Goal: Task Accomplishment & Management: Complete application form

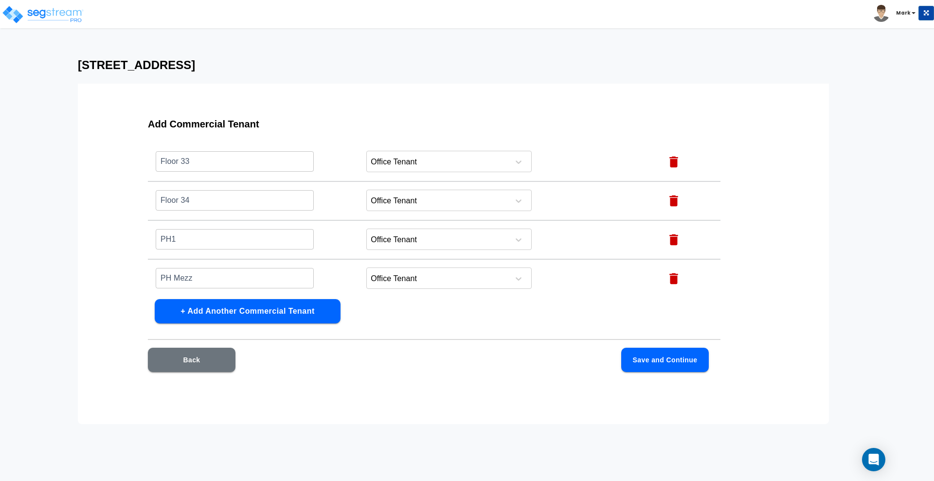
scroll to position [1357, 0]
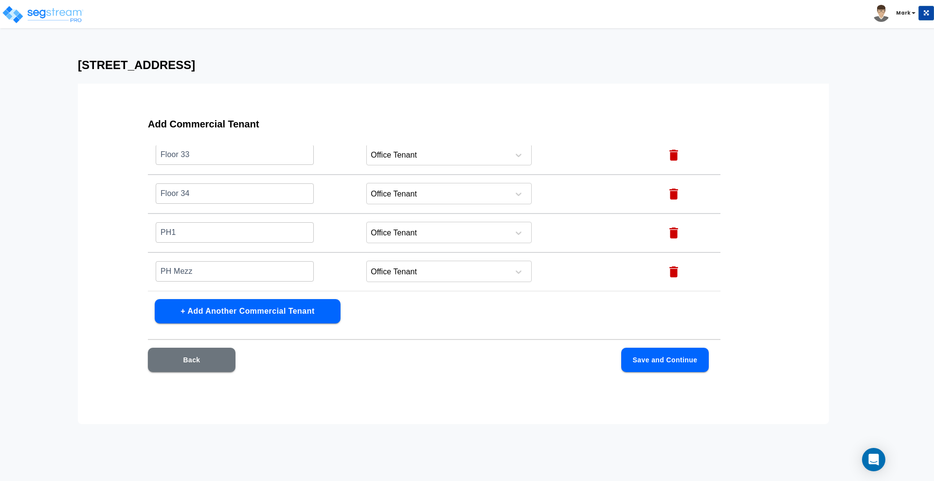
click at [661, 365] on button "Save and Continue" at bounding box center [665, 360] width 88 height 24
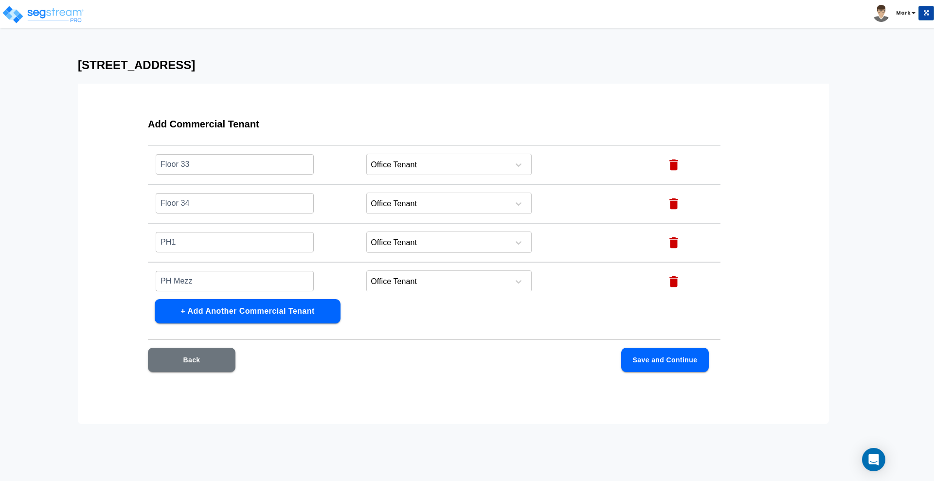
scroll to position [1366, 0]
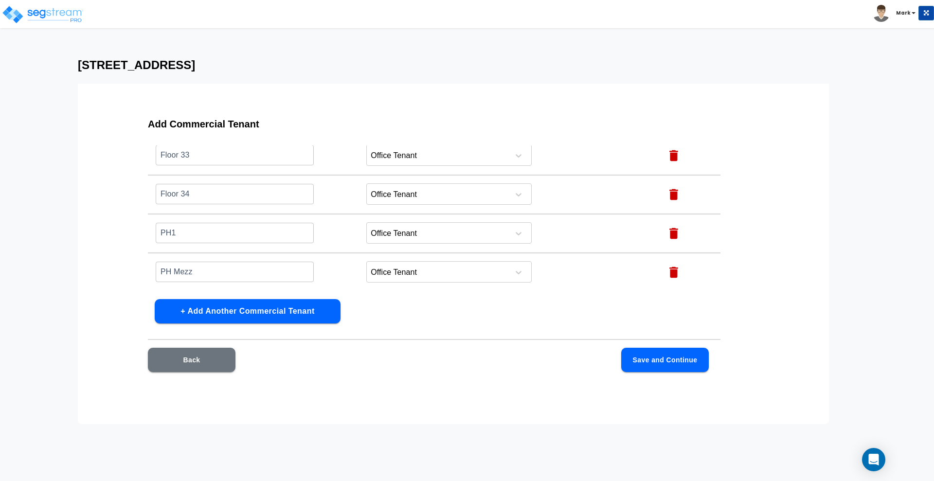
click at [663, 354] on button "Save and Continue" at bounding box center [665, 360] width 88 height 24
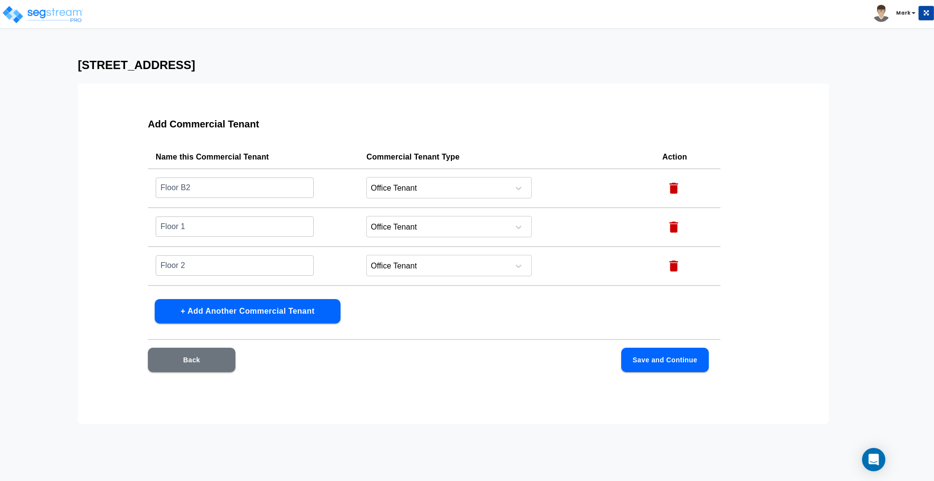
click at [199, 365] on button "Back" at bounding box center [192, 360] width 88 height 24
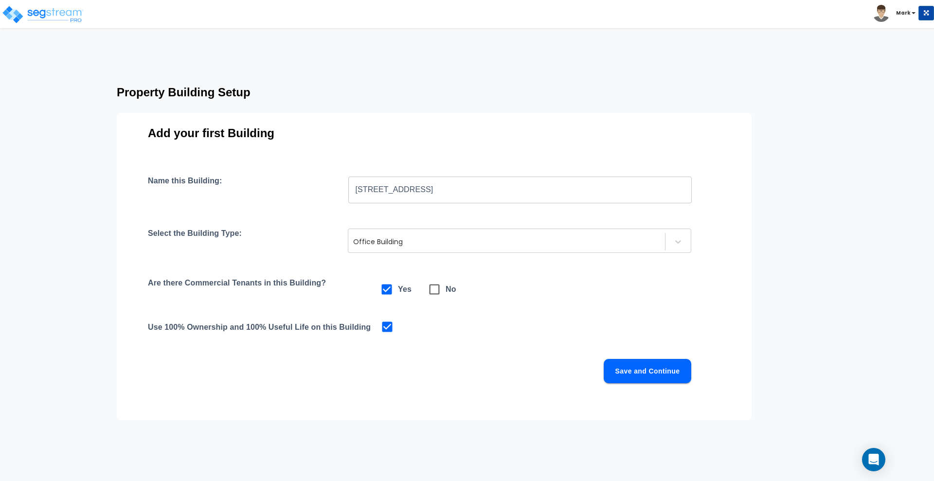
click at [644, 365] on button "Save and Continue" at bounding box center [648, 371] width 88 height 24
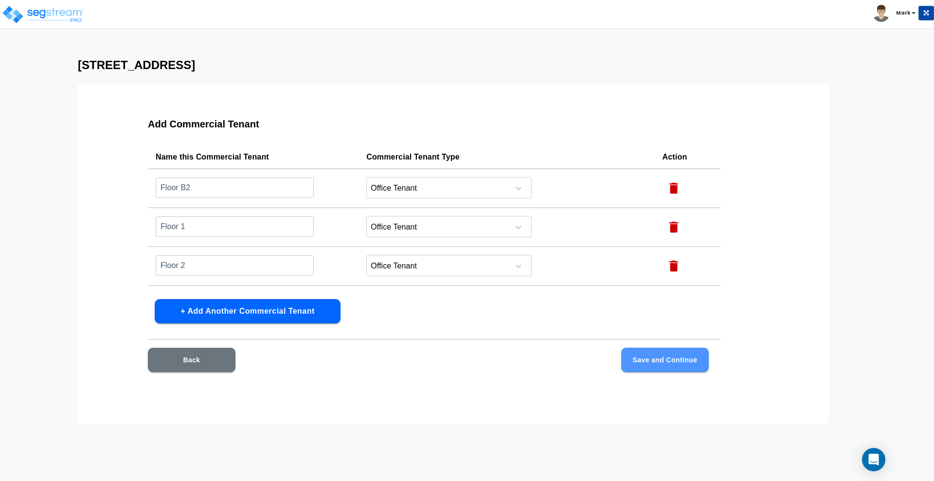
click at [658, 364] on button "Save and Continue" at bounding box center [665, 360] width 88 height 24
click at [659, 363] on button "Save and Continue" at bounding box center [665, 360] width 88 height 24
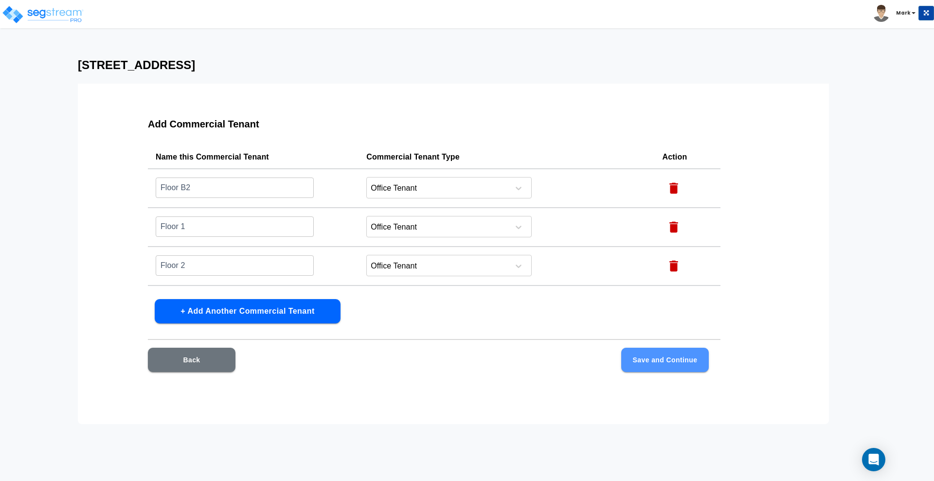
click at [659, 363] on button "Save and Continue" at bounding box center [665, 360] width 88 height 24
click at [659, 362] on button "Save and Continue" at bounding box center [665, 360] width 88 height 24
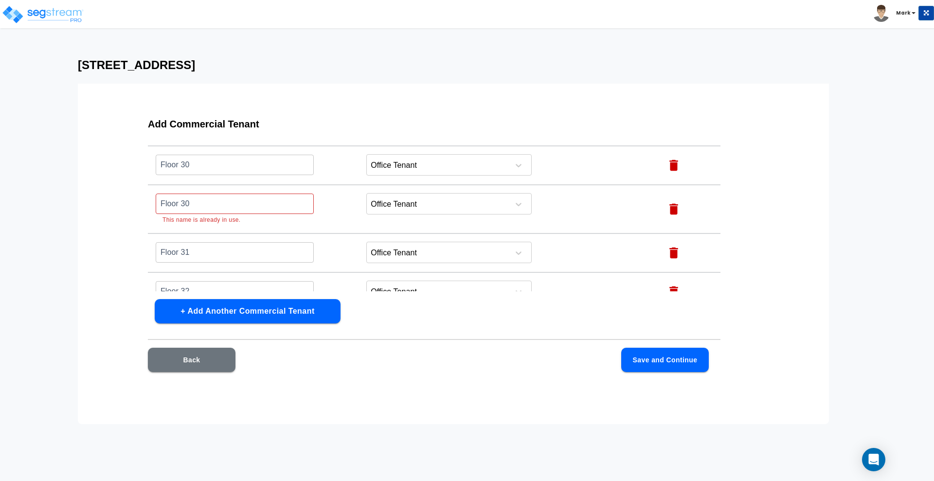
scroll to position [1184, 0]
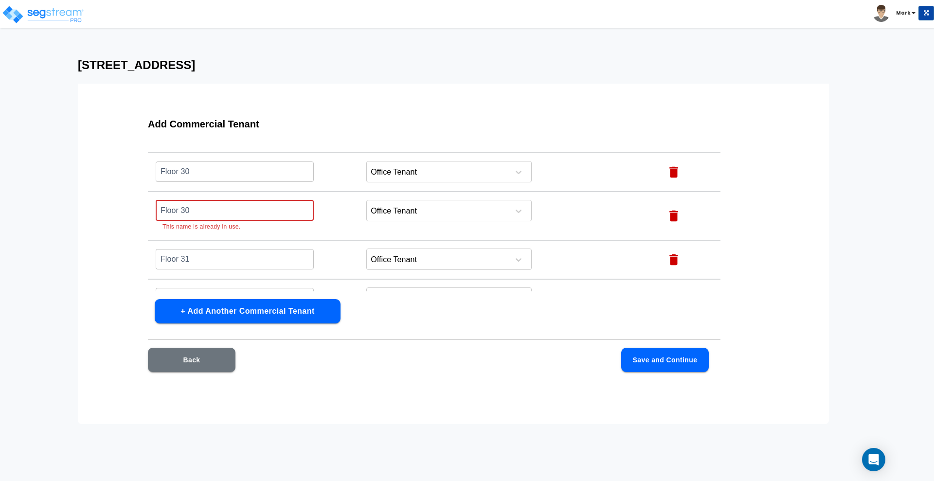
drag, startPoint x: 208, startPoint y: 208, endPoint x: 81, endPoint y: 211, distance: 127.1
click at [81, 211] on div "Add Commercial Tenant Name this Commercial Tenant Commercial Tenant Type Action…" at bounding box center [453, 254] width 751 height 341
drag, startPoint x: 211, startPoint y: 207, endPoint x: 89, endPoint y: 202, distance: 122.7
click at [89, 202] on div "Add Commercial Tenant Name this Commercial Tenant Commercial Tenant Type Action…" at bounding box center [453, 254] width 751 height 341
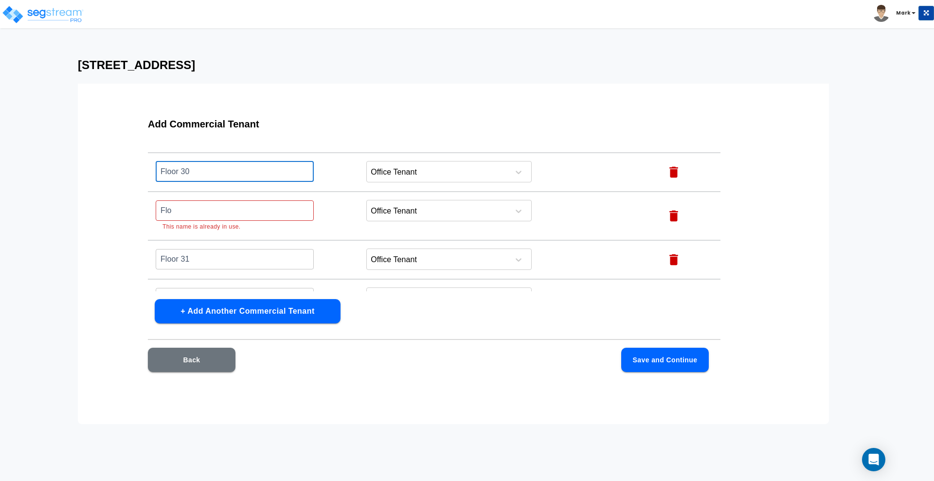
drag, startPoint x: 204, startPoint y: 169, endPoint x: 114, endPoint y: 169, distance: 89.5
click at [114, 169] on div "Add Commercial Tenant Name this Commercial Tenant Commercial Tenant Type Action…" at bounding box center [453, 254] width 751 height 341
click at [192, 176] on input "Floor 30" at bounding box center [235, 171] width 158 height 21
drag, startPoint x: 185, startPoint y: 171, endPoint x: 128, endPoint y: 167, distance: 58.0
click at [128, 167] on div "Add Commercial Tenant Name this Commercial Tenant Commercial Tenant Type Action…" at bounding box center [434, 251] width 635 height 292
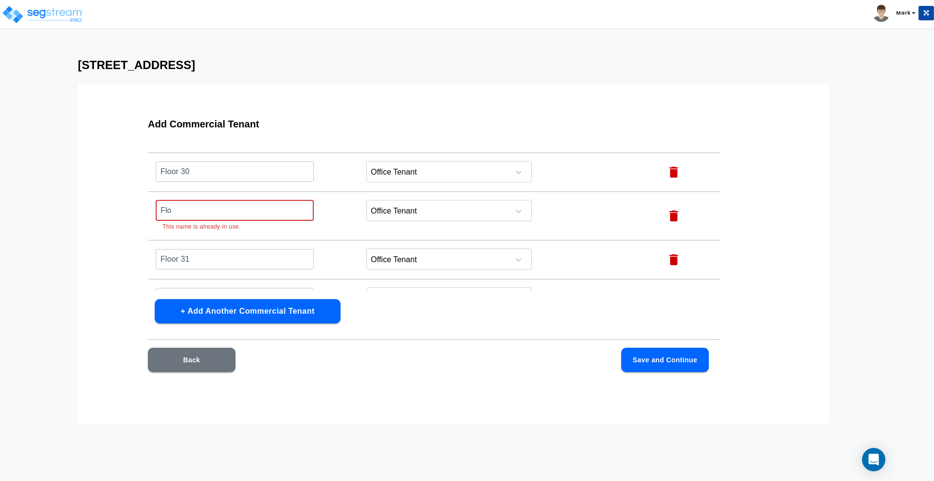
drag, startPoint x: 178, startPoint y: 205, endPoint x: 124, endPoint y: 206, distance: 54.5
click at [124, 206] on div "Add Commercial Tenant Name this Commercial Tenant Commercial Tenant Type Action…" at bounding box center [434, 251] width 635 height 292
paste input "or 3"
type input "Floor 31"
click at [206, 251] on input "Floor 31" at bounding box center [235, 259] width 158 height 21
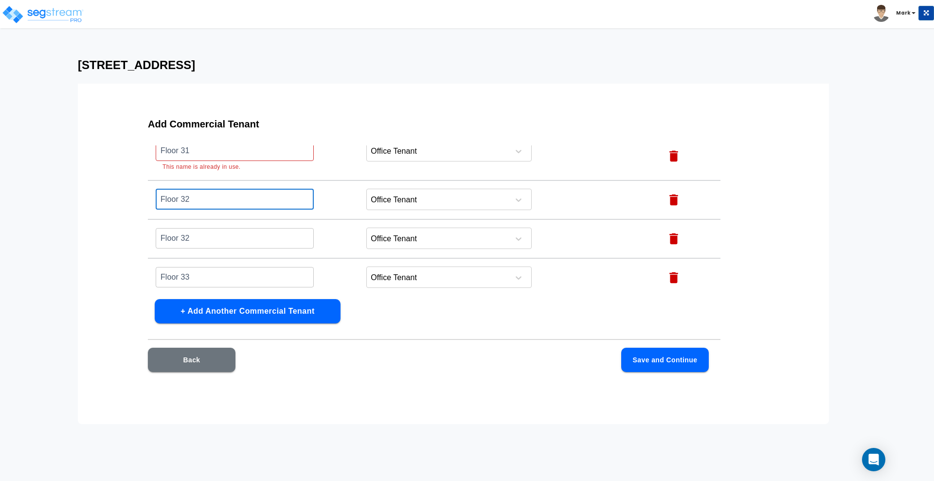
scroll to position [1245, 0]
type input "Floor 32"
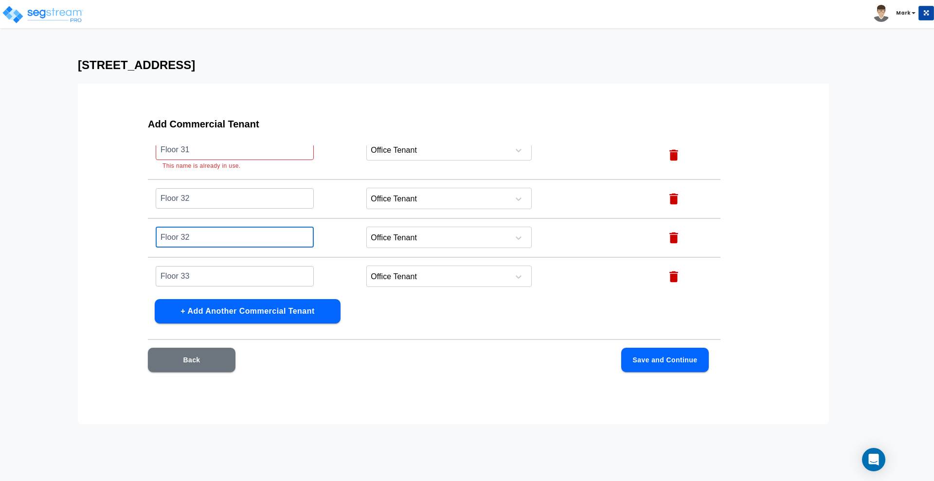
click at [203, 236] on input "Floor 32" at bounding box center [235, 237] width 158 height 21
type input "Floor 33"
click at [205, 275] on input "Floor 33" at bounding box center [235, 276] width 158 height 21
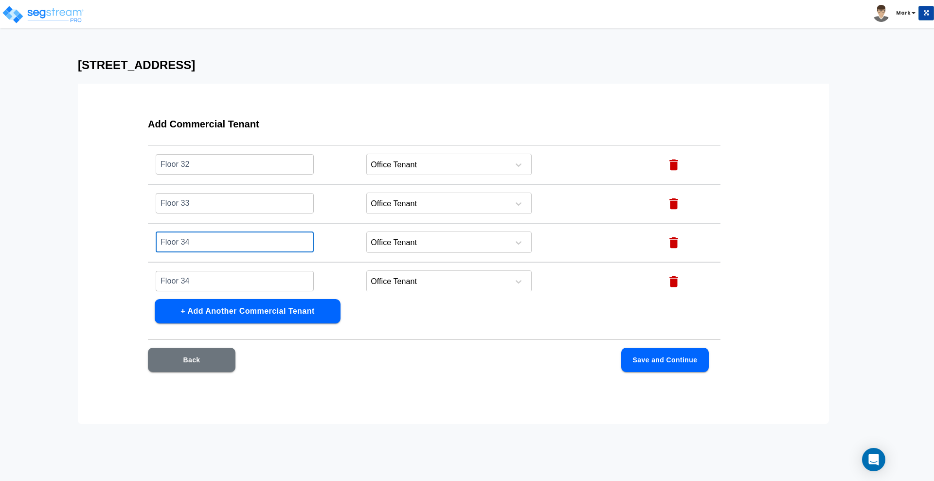
scroll to position [1306, 0]
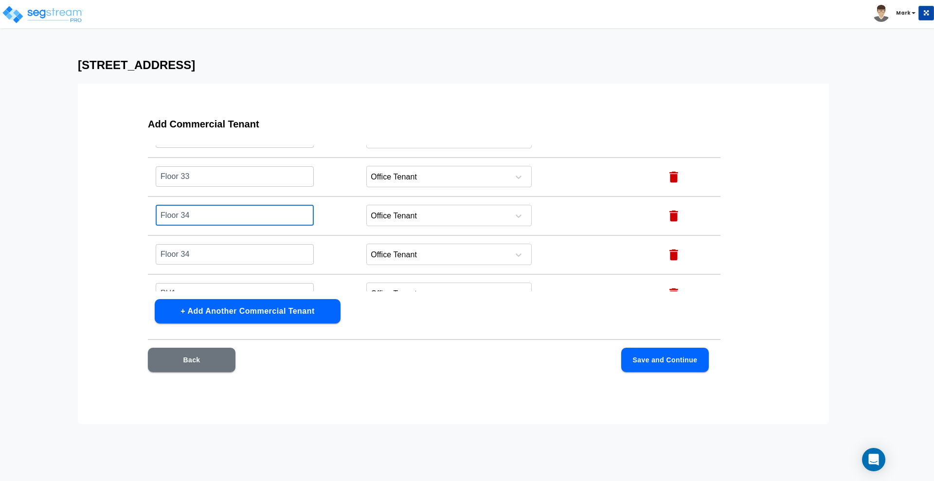
type input "Floor 34"
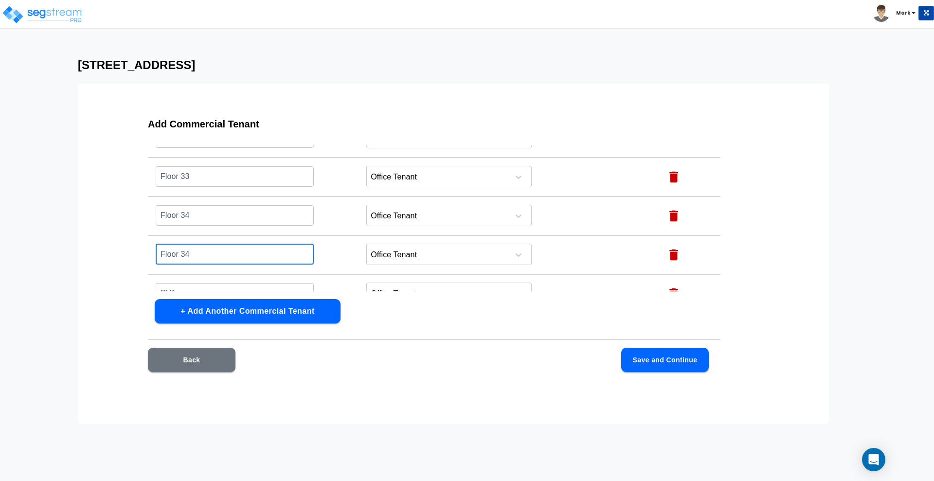
click at [192, 257] on input "Floor 34" at bounding box center [235, 254] width 158 height 21
click at [672, 254] on icon "button" at bounding box center [674, 255] width 9 height 11
type input "PH1"
type input "PH Mezz"
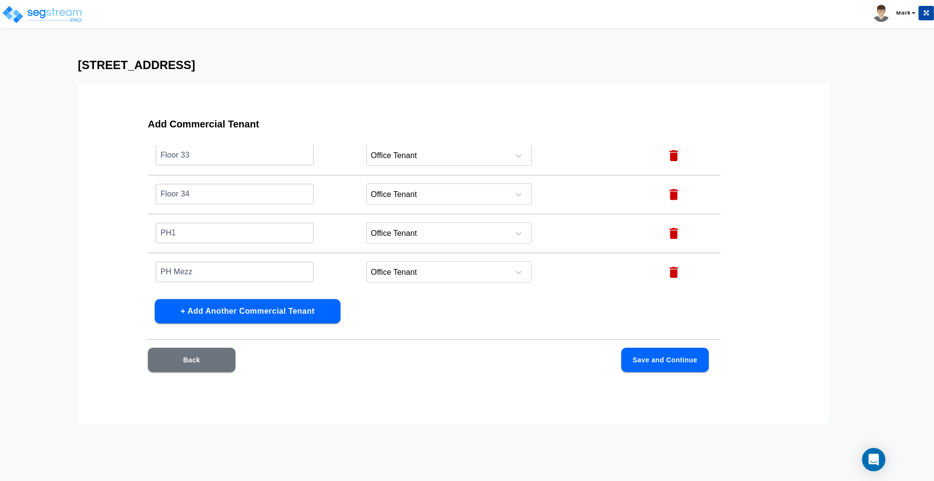
scroll to position [1328, 0]
click at [650, 360] on button "Save and Continue" at bounding box center [665, 360] width 88 height 24
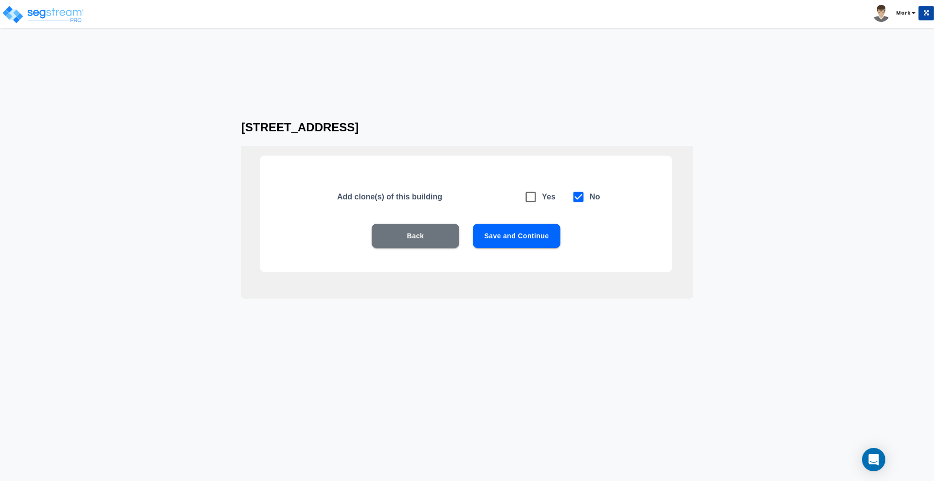
click at [505, 235] on button "Save and Continue" at bounding box center [517, 236] width 88 height 24
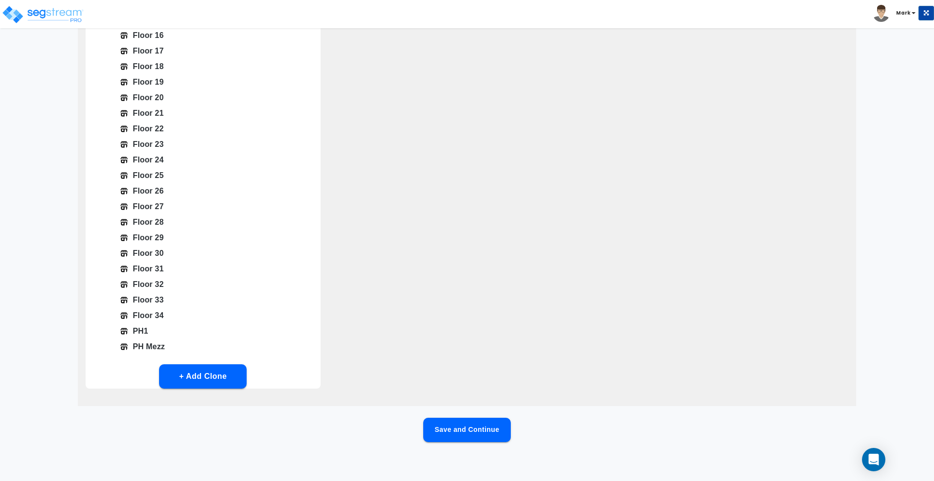
scroll to position [396, 0]
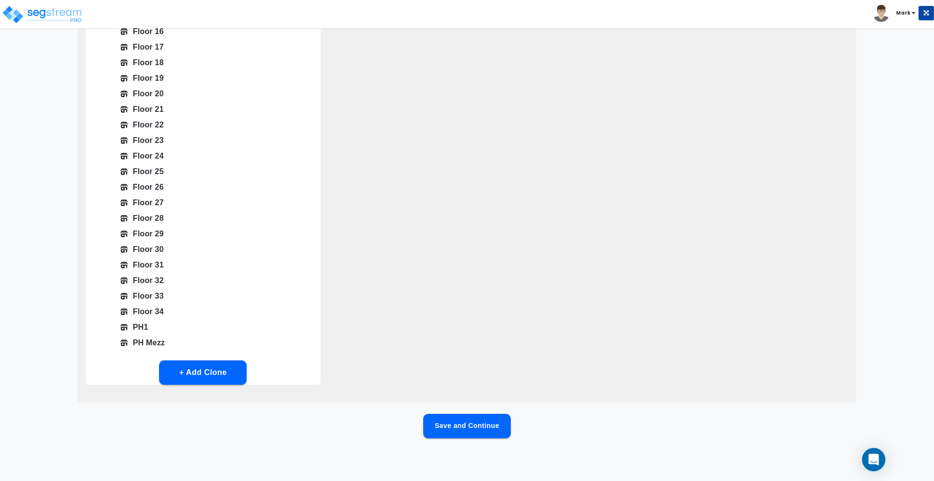
click at [481, 426] on button "Save and Continue" at bounding box center [467, 426] width 88 height 24
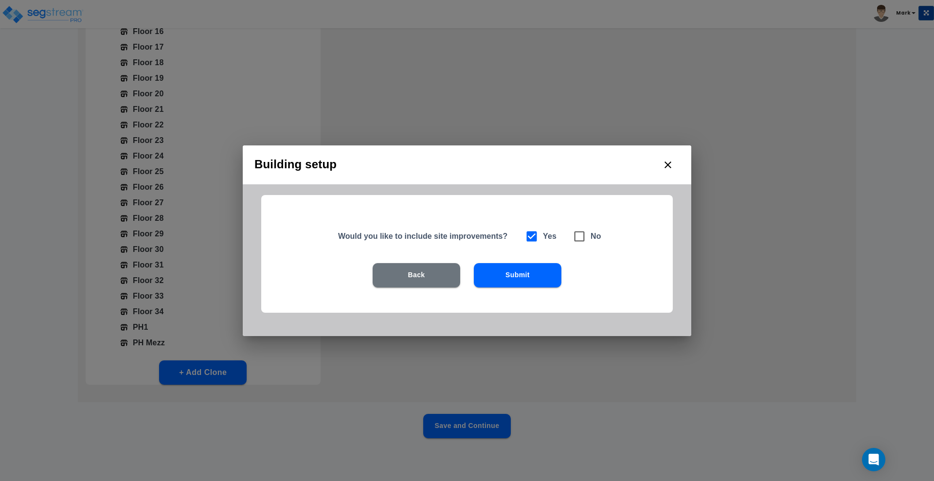
click at [579, 234] on icon at bounding box center [580, 237] width 14 height 14
checkbox input "false"
checkbox input "true"
click at [507, 276] on button "Submit" at bounding box center [518, 275] width 88 height 24
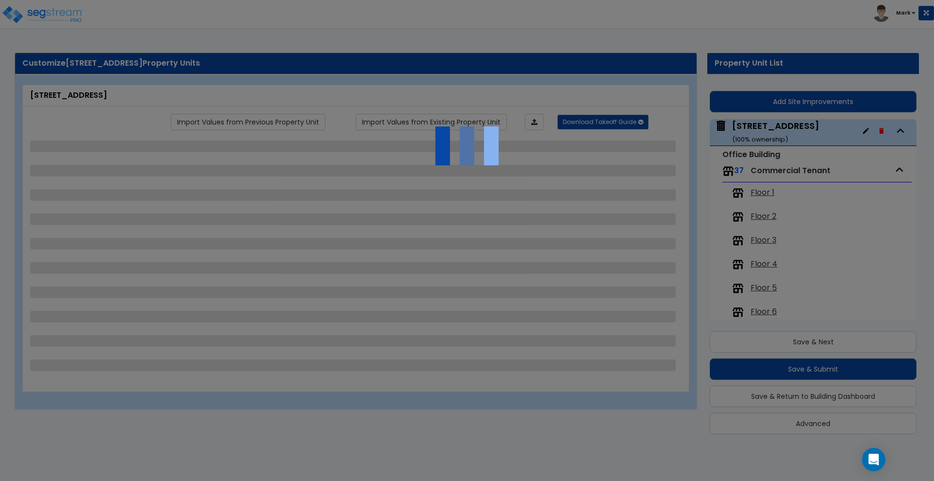
scroll to position [6, 0]
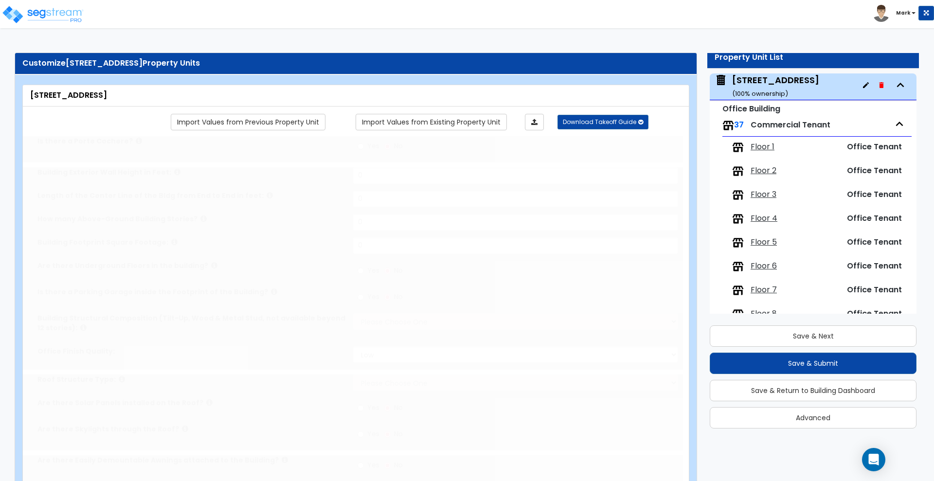
type input "1"
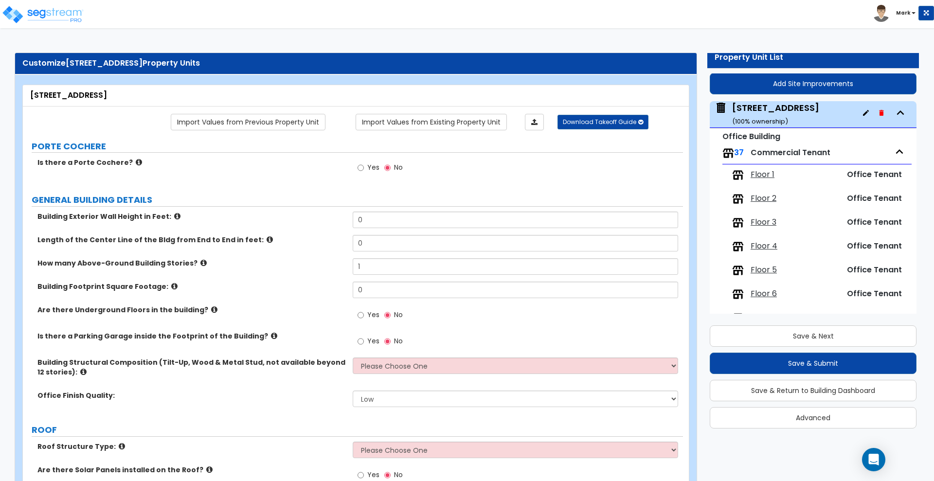
scroll to position [0, 0]
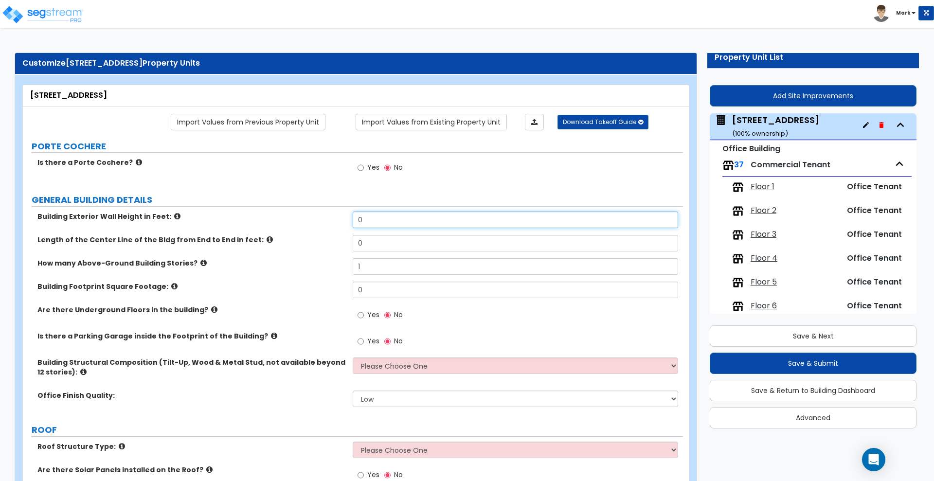
drag, startPoint x: 311, startPoint y: 215, endPoint x: 301, endPoint y: 213, distance: 10.4
click at [303, 215] on div "Building Exterior Wall Height in Feet: 0" at bounding box center [353, 223] width 660 height 23
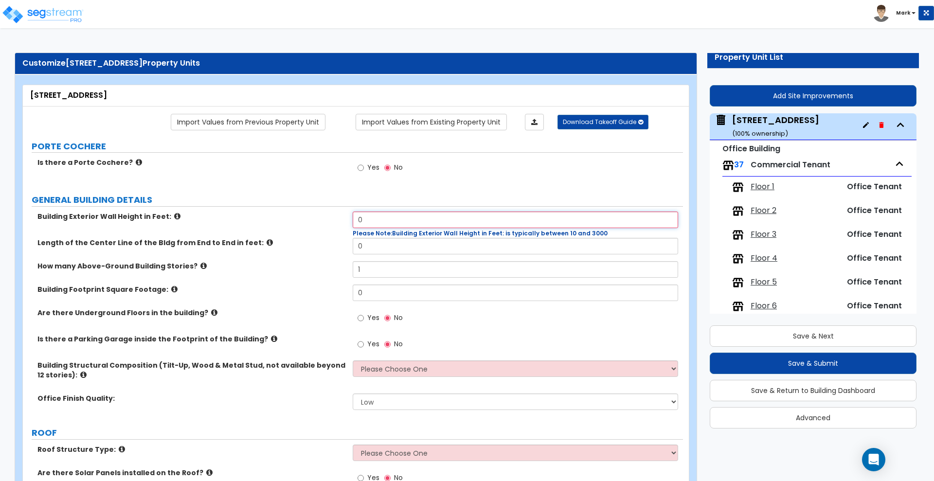
click at [378, 221] on input "0" at bounding box center [515, 220] width 325 height 17
drag, startPoint x: 372, startPoint y: 218, endPoint x: 340, endPoint y: 218, distance: 32.1
click at [340, 218] on div "Building Exterior Wall Height in Feet: 0 Please Note: Building Exterior Wall He…" at bounding box center [353, 225] width 660 height 26
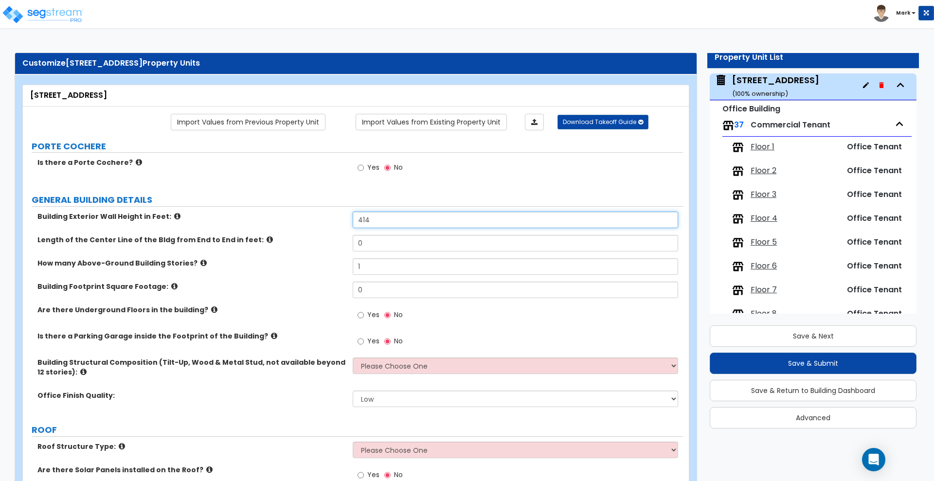
click at [411, 223] on input "414" at bounding box center [515, 220] width 325 height 17
drag, startPoint x: 377, startPoint y: 217, endPoint x: 332, endPoint y: 215, distance: 44.8
click at [332, 215] on div "Building Exterior Wall Height in Feet: 414" at bounding box center [353, 223] width 660 height 23
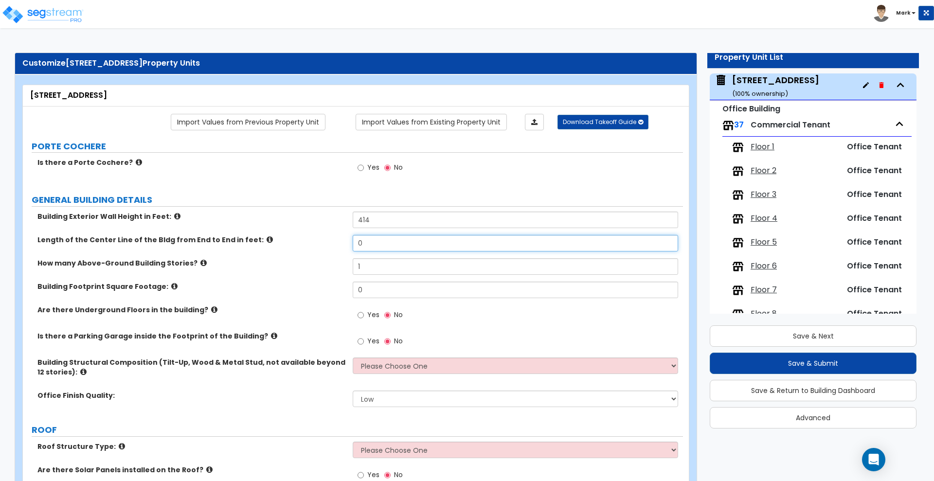
drag, startPoint x: 375, startPoint y: 239, endPoint x: 281, endPoint y: 233, distance: 93.7
click at [281, 233] on div "Building Exterior Wall Height in Feet: 414 Length of the Center Line of the Bld…" at bounding box center [353, 313] width 646 height 202
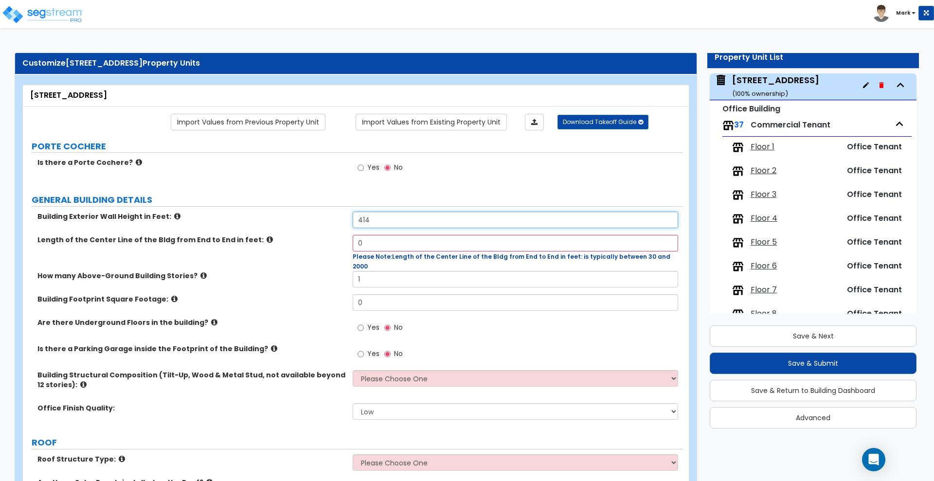
drag, startPoint x: 333, startPoint y: 218, endPoint x: 324, endPoint y: 217, distance: 8.8
click at [326, 218] on div "Building Exterior Wall Height in Feet: 414" at bounding box center [353, 223] width 660 height 23
type input "391"
drag, startPoint x: 380, startPoint y: 241, endPoint x: 327, endPoint y: 240, distance: 53.0
click at [327, 241] on div "Length of the Center Line of the Bldg from End to End in feet: 0 Please Note: L…" at bounding box center [353, 253] width 660 height 36
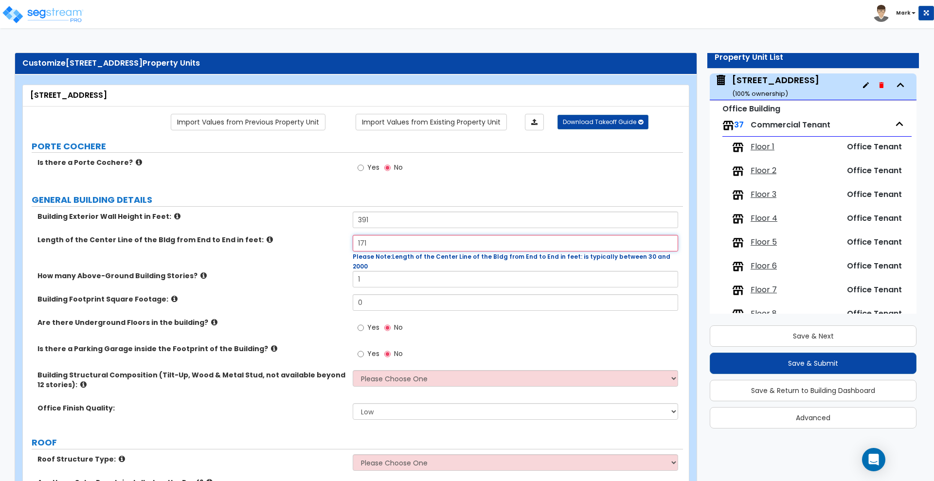
type input "171"
drag, startPoint x: 392, startPoint y: 269, endPoint x: 327, endPoint y: 268, distance: 65.2
click at [327, 271] on div "How many Above-Ground Building Stories? 1" at bounding box center [353, 282] width 660 height 23
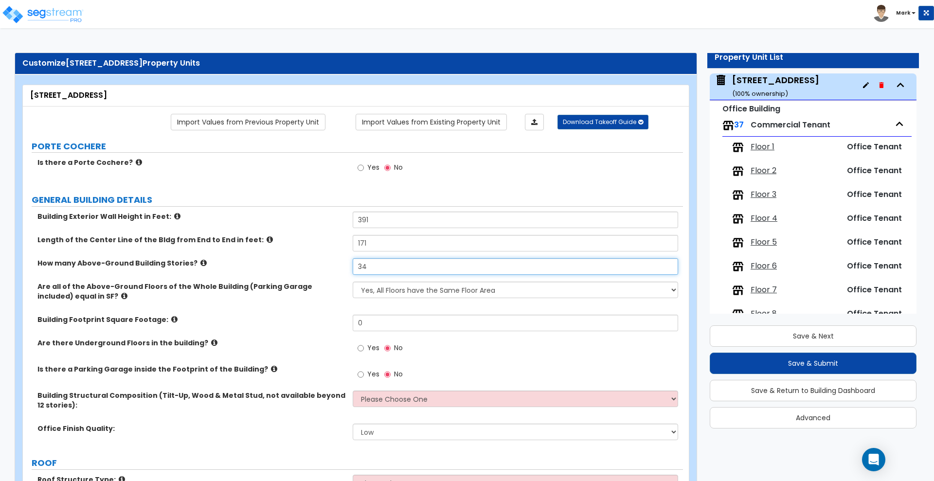
type input "34"
click at [370, 328] on input "0" at bounding box center [515, 323] width 325 height 17
drag, startPoint x: 370, startPoint y: 328, endPoint x: 327, endPoint y: 329, distance: 43.3
click at [328, 329] on div "Building Footprint Square Footage: 0" at bounding box center [353, 326] width 660 height 23
click at [374, 324] on input "0" at bounding box center [515, 323] width 325 height 17
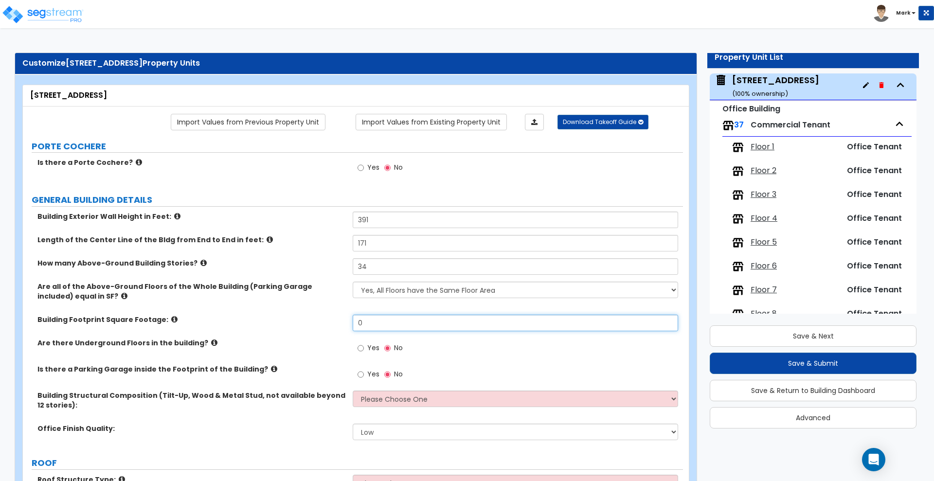
drag, startPoint x: 373, startPoint y: 324, endPoint x: 338, endPoint y: 323, distance: 35.1
click at [338, 324] on div "Building Footprint Square Footage: 0" at bounding box center [353, 326] width 660 height 23
type input "19,194"
click at [364, 348] on input "Yes" at bounding box center [361, 348] width 6 height 11
radio input "true"
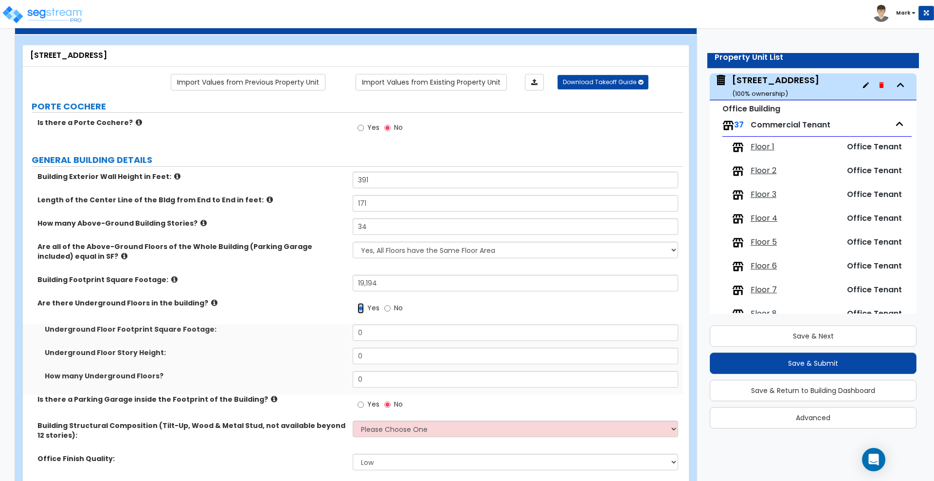
scroll to position [61, 0]
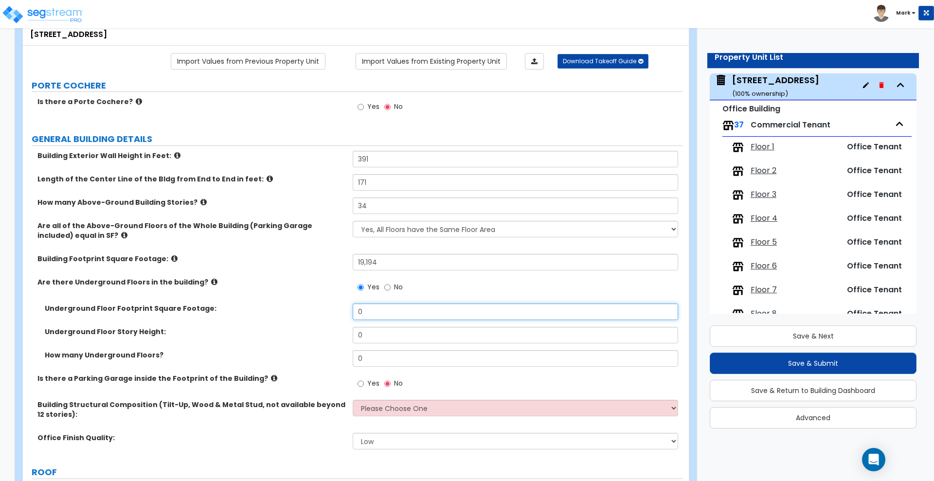
drag, startPoint x: 379, startPoint y: 318, endPoint x: 346, endPoint y: 315, distance: 32.8
click at [346, 315] on div "Underground Floor Footprint Square Footage: 0" at bounding box center [353, 315] width 660 height 23
type input "19,194"
drag, startPoint x: 367, startPoint y: 337, endPoint x: 291, endPoint y: 331, distance: 76.6
click at [291, 331] on div "Underground Floor Story Height: 0" at bounding box center [353, 338] width 660 height 23
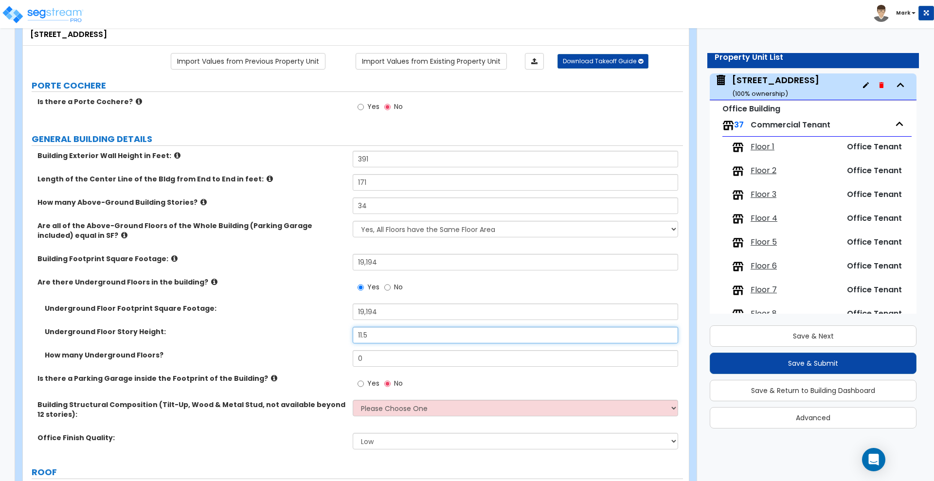
type input "11.5"
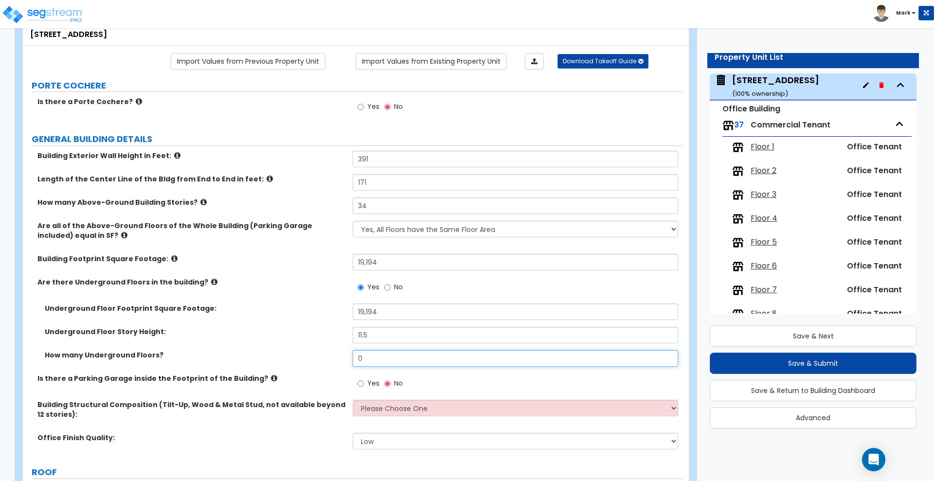
drag, startPoint x: 367, startPoint y: 359, endPoint x: 343, endPoint y: 359, distance: 24.8
click at [344, 359] on div "How many Underground Floors? 0" at bounding box center [353, 361] width 660 height 23
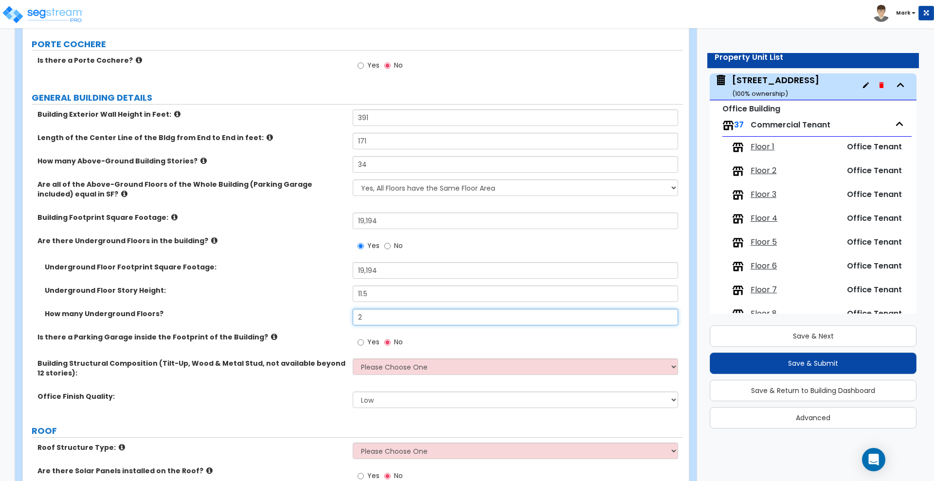
scroll to position [122, 0]
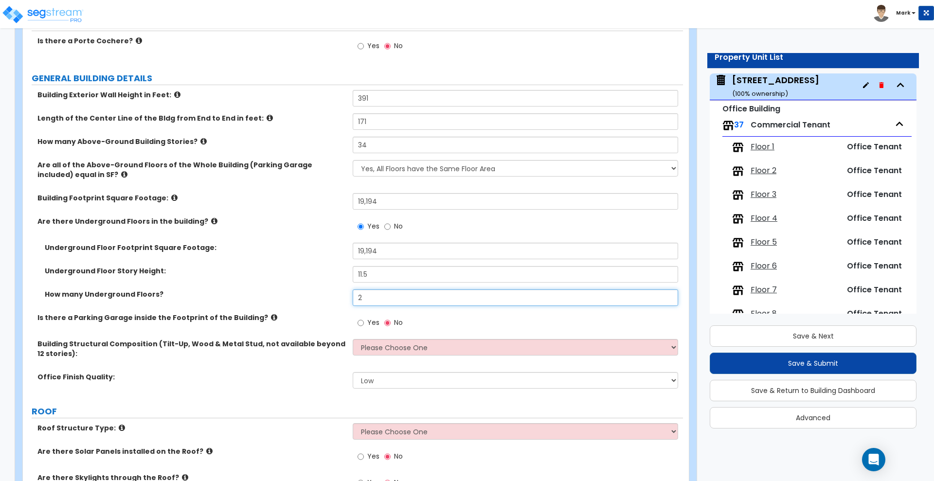
type input "2"
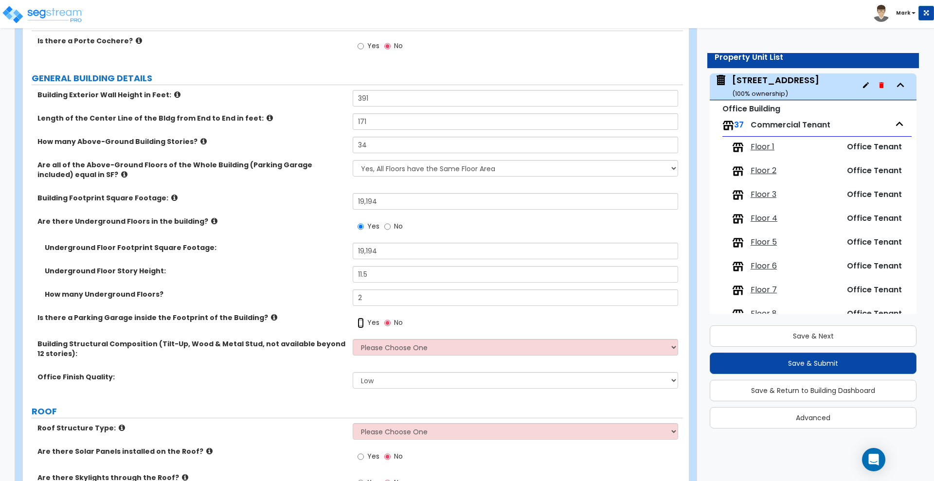
click at [361, 322] on input "Yes" at bounding box center [361, 323] width 6 height 11
radio input "true"
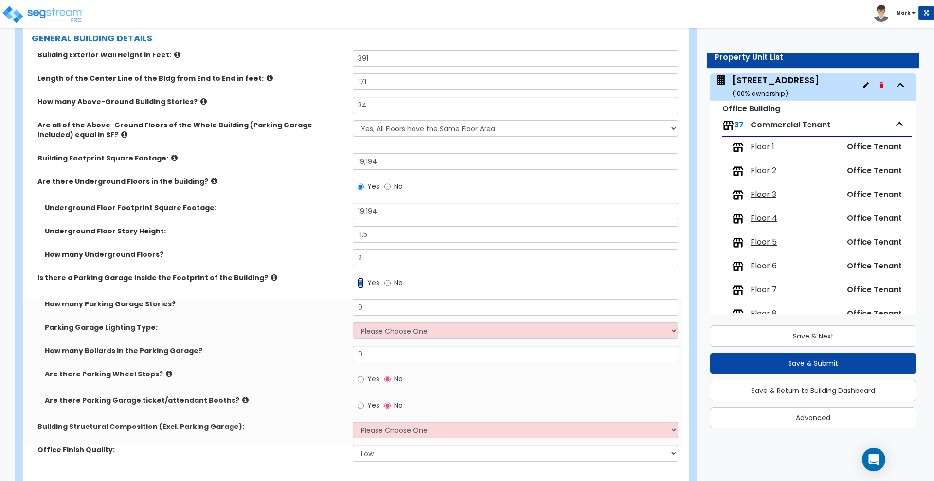
scroll to position [182, 0]
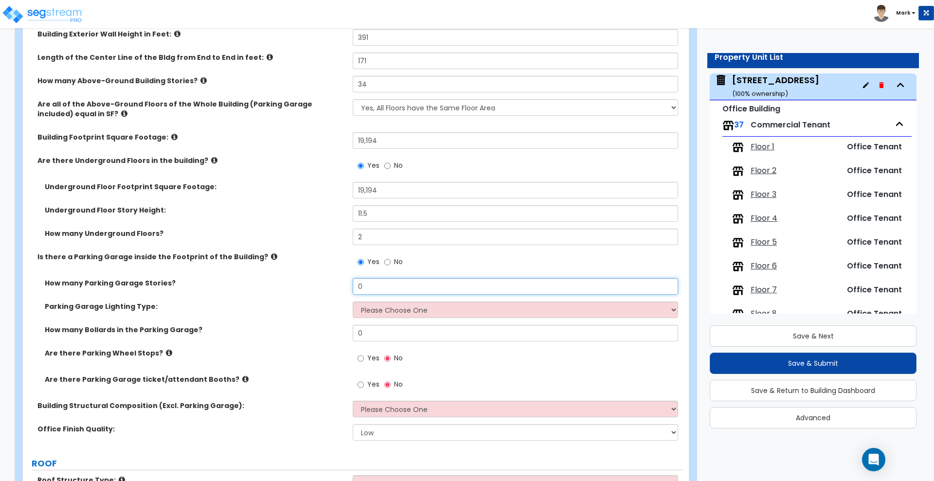
drag, startPoint x: 371, startPoint y: 287, endPoint x: 298, endPoint y: 285, distance: 73.5
click at [298, 285] on div "How many Parking Garage Stories? 0" at bounding box center [353, 289] width 660 height 23
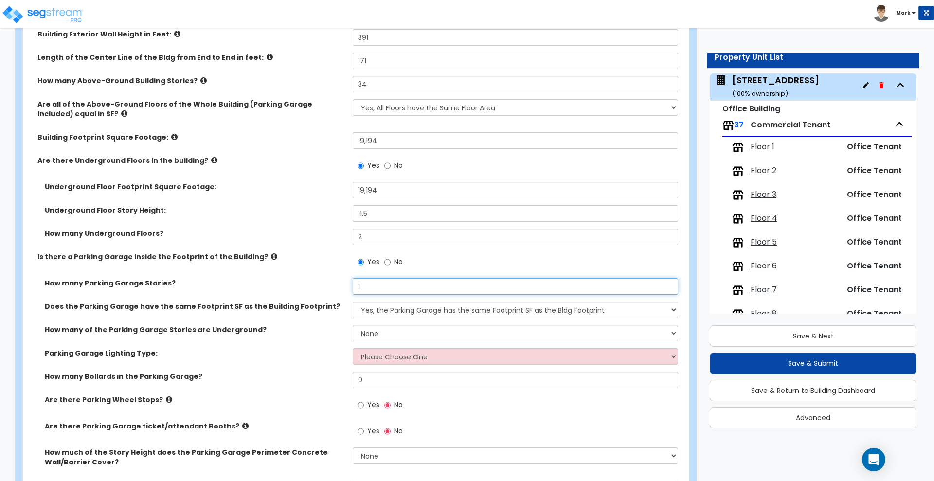
type input "1"
click at [402, 333] on select "None 1 2 3 4 5" at bounding box center [515, 333] width 325 height 17
select select "1"
click at [353, 325] on select "None 1 2 3 4 5" at bounding box center [515, 333] width 325 height 17
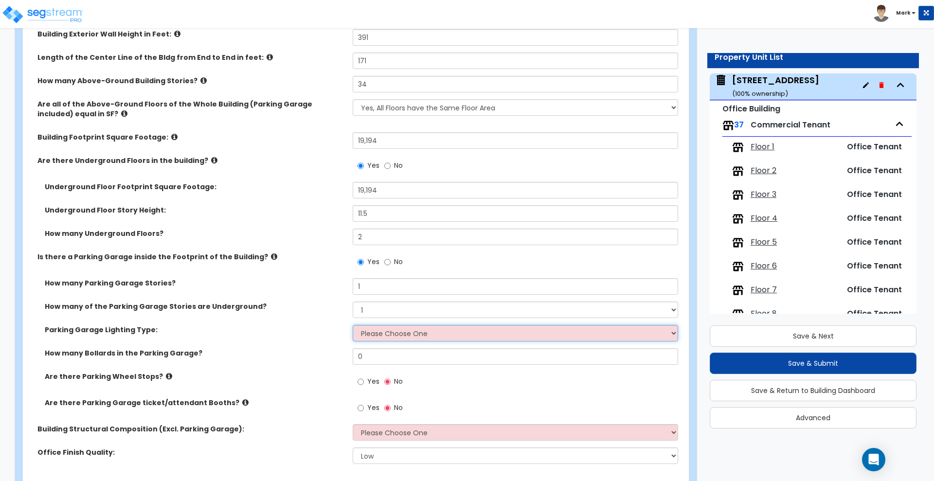
click at [416, 336] on select "Please Choose One Bay Lighting Strip Lighting" at bounding box center [515, 333] width 325 height 17
select select "2"
click at [353, 325] on select "Please Choose One Bay Lighting Strip Lighting" at bounding box center [515, 333] width 325 height 17
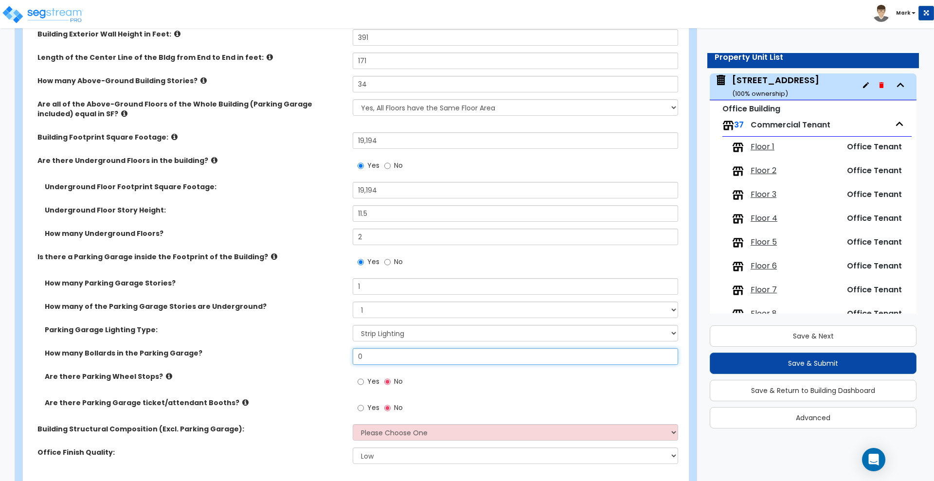
drag, startPoint x: 348, startPoint y: 353, endPoint x: 320, endPoint y: 351, distance: 28.3
click at [320, 351] on div "How many Bollards in the Parking Garage? 0" at bounding box center [353, 359] width 660 height 23
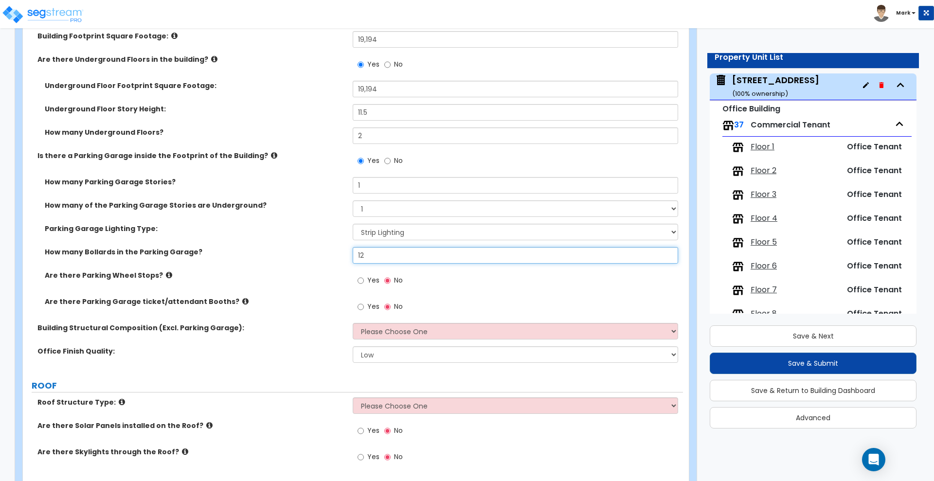
scroll to position [304, 0]
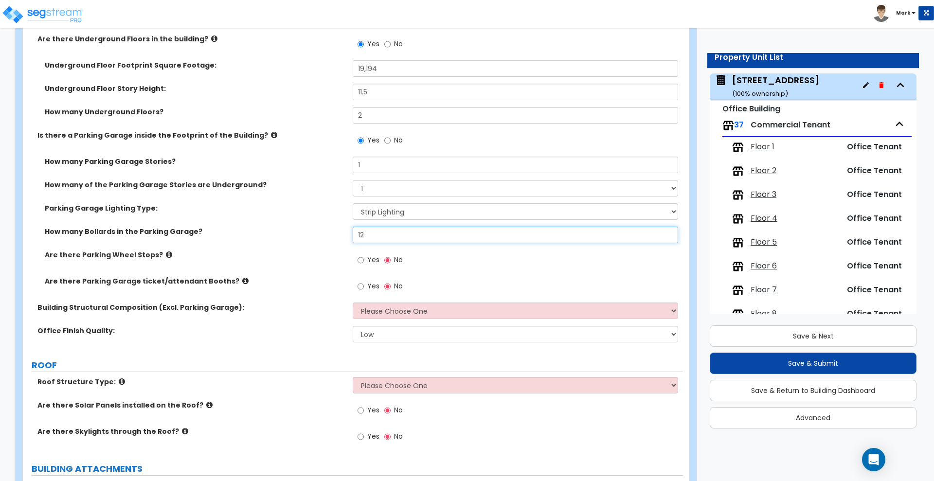
type input "12"
click at [361, 283] on input "Yes" at bounding box center [361, 286] width 6 height 11
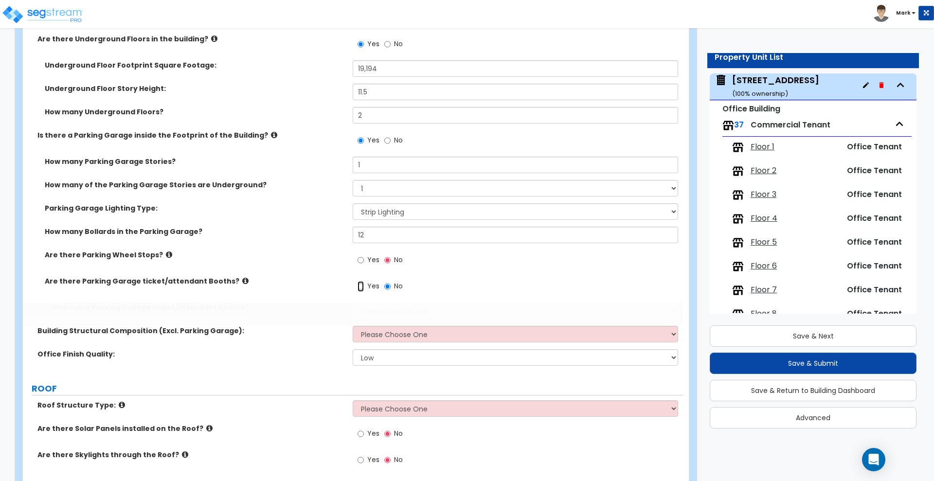
radio input "true"
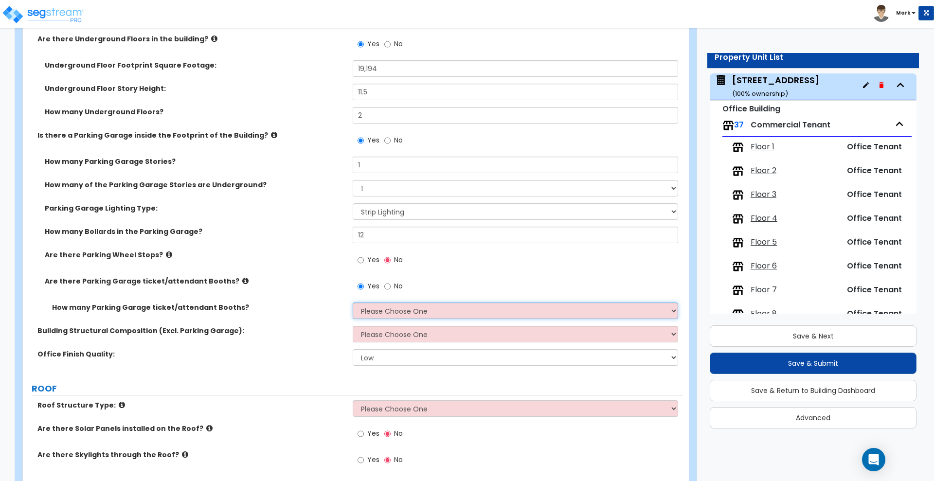
click at [386, 308] on select "Please Choose One 1 2 3 4 5" at bounding box center [515, 311] width 325 height 17
select select "1"
click at [353, 303] on select "Please Choose One 1 2 3 4 5" at bounding box center [515, 311] width 325 height 17
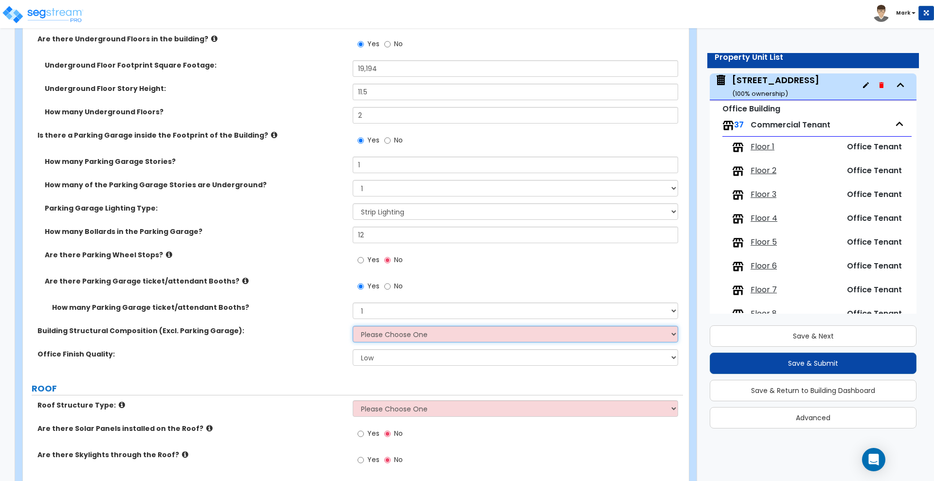
click at [393, 335] on select "Please Choose One Reinforced Concrete Structural Steel Brick Masonry CMU Masonry" at bounding box center [515, 334] width 325 height 17
select select "4"
click at [353, 326] on select "Please Choose One Reinforced Concrete Structural Steel Brick Masonry CMU Masonry" at bounding box center [515, 334] width 325 height 17
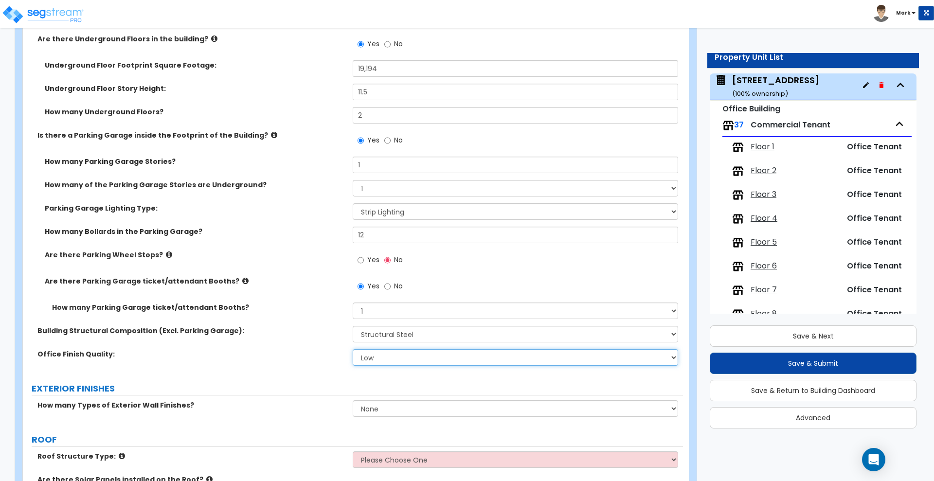
click at [386, 358] on select "Low Average High" at bounding box center [515, 357] width 325 height 17
select select "1"
click at [353, 349] on select "Low Average High" at bounding box center [515, 357] width 325 height 17
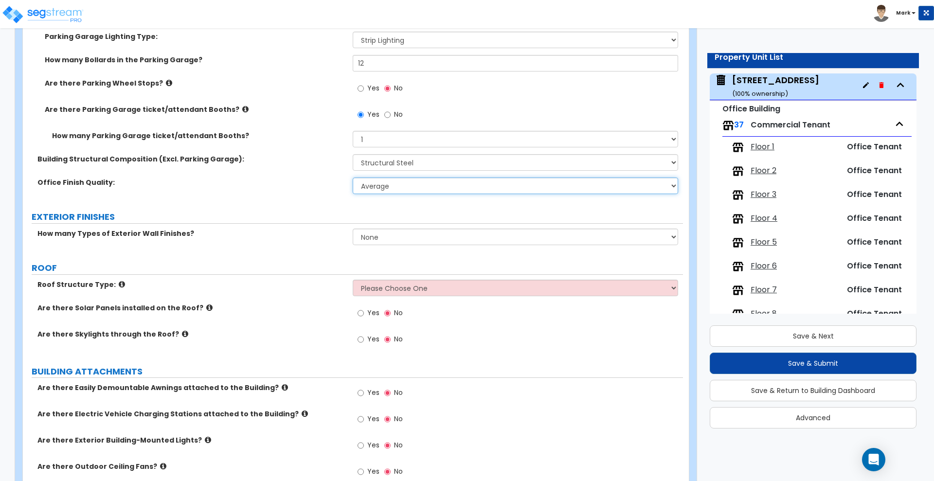
scroll to position [487, 0]
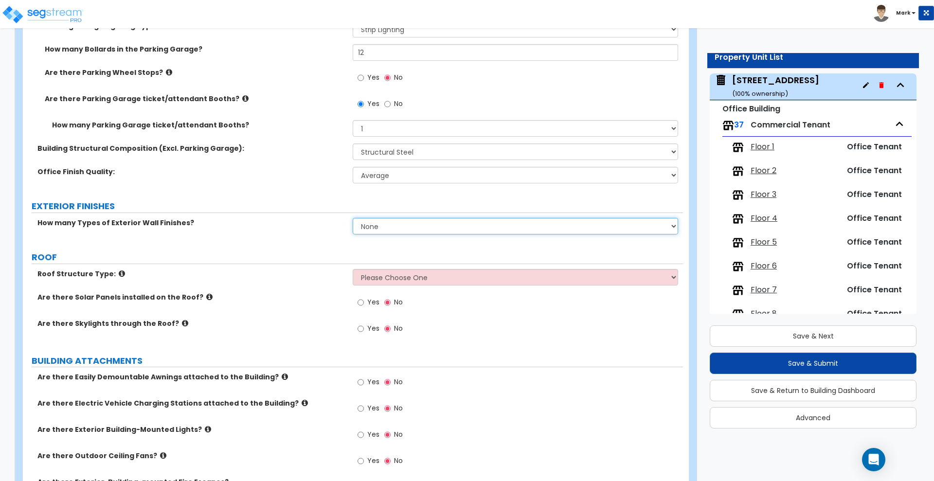
click at [402, 223] on select "None 1 2 3" at bounding box center [515, 226] width 325 height 17
click at [353, 218] on select "None 1 2 3" at bounding box center [515, 226] width 325 height 17
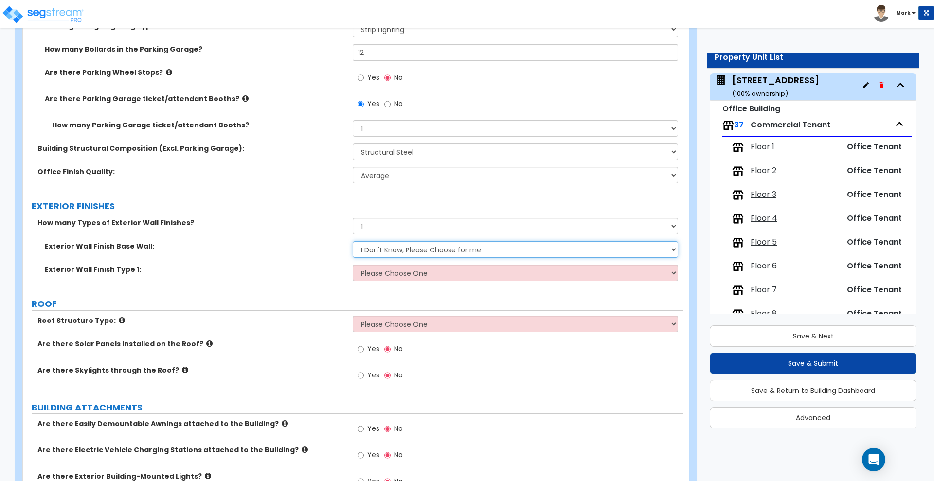
click at [393, 251] on select "I Don't Know, Please Choose for me Concrete Masonry Units (CMU) Cast-in-Place C…" at bounding box center [515, 249] width 325 height 17
click at [271, 258] on div "Exterior Wall Finish Base Wall: I Don't Know, Please Choose for me Concrete Mas…" at bounding box center [353, 252] width 660 height 23
click at [382, 229] on select "None 1 2 3" at bounding box center [515, 226] width 325 height 17
click at [353, 218] on select "None 1 2 3" at bounding box center [515, 226] width 325 height 17
click at [400, 251] on select "I Don't Know, Please Choose for me Concrete Masonry Units (CMU) Cast-in-Place C…" at bounding box center [515, 249] width 325 height 17
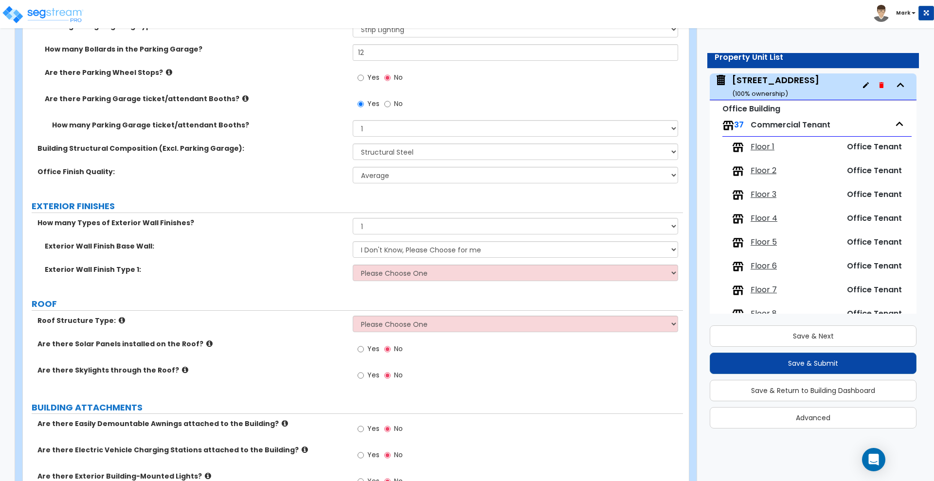
click at [289, 274] on label "Exterior Wall Finish Type 1:" at bounding box center [195, 270] width 301 height 10
click at [392, 229] on select "None 1 2 3" at bounding box center [515, 226] width 325 height 17
click at [353, 218] on select "None 1 2 3" at bounding box center [515, 226] width 325 height 17
click at [377, 247] on select "I Don't Know, Please Choose for me Concrete Masonry Units (CMU) Cast-in-Place C…" at bounding box center [515, 249] width 325 height 17
click at [329, 277] on div "Exterior Wall Finish Type 1: Please Choose One No Finish/Shared Wall No Wall Br…" at bounding box center [353, 276] width 660 height 23
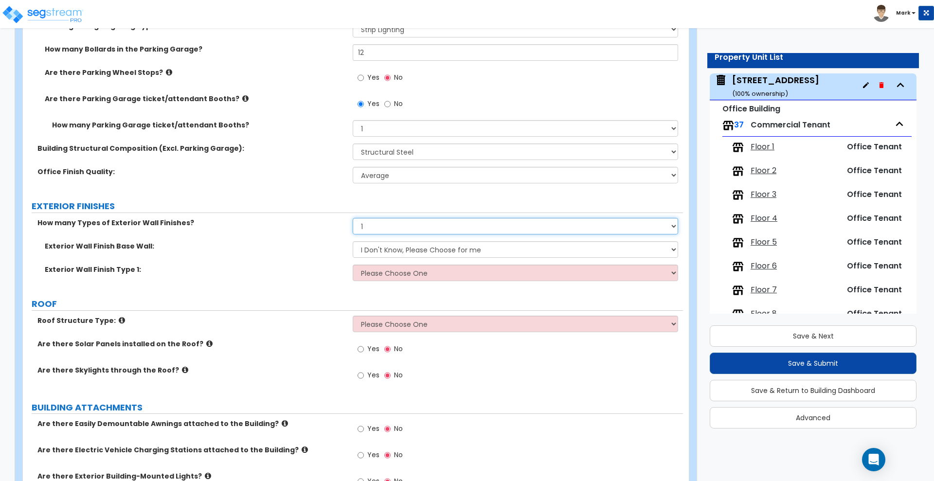
click at [406, 226] on select "None 1 2 3" at bounding box center [515, 226] width 325 height 17
select select "0"
click at [353, 218] on select "None 1 2 3" at bounding box center [515, 226] width 325 height 17
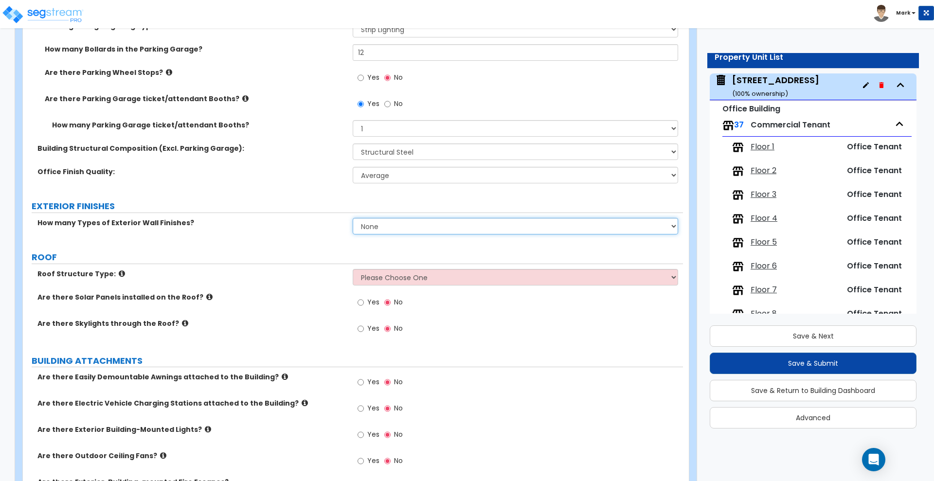
scroll to position [547, 0]
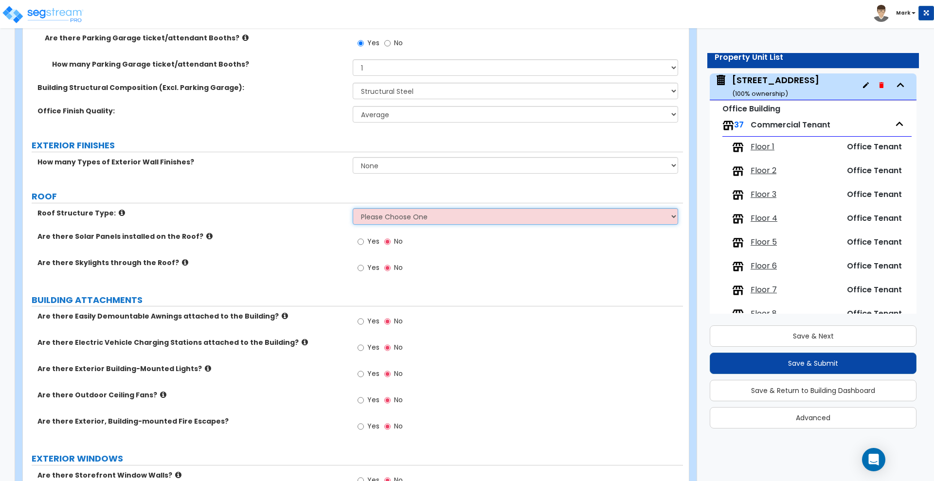
click at [452, 218] on select "Please Choose One [PERSON_NAME] Roof Flat Roof Hybrid [PERSON_NAME] & Flat Roof" at bounding box center [515, 216] width 325 height 17
select select "2"
click at [353, 208] on select "Please Choose One [PERSON_NAME] Roof Flat Roof Hybrid [PERSON_NAME] & Flat Roof" at bounding box center [515, 216] width 325 height 17
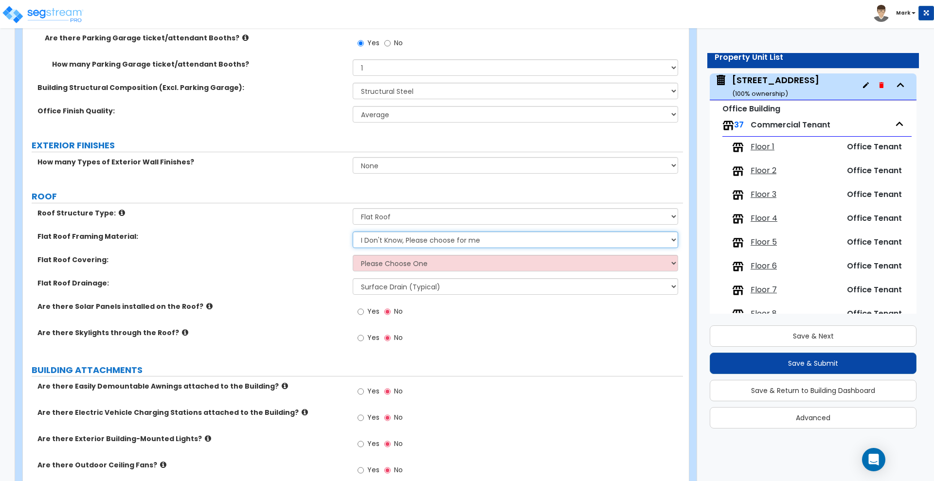
click at [398, 238] on select "I Don't Know, Please choose for me Metal Wood Concrete" at bounding box center [515, 240] width 325 height 17
click at [311, 185] on div "PORTE COCHERE Is there a Porte Cochere? Yes No GENERAL BUILDING DETAILS Buildin…" at bounding box center [353, 356] width 646 height 1526
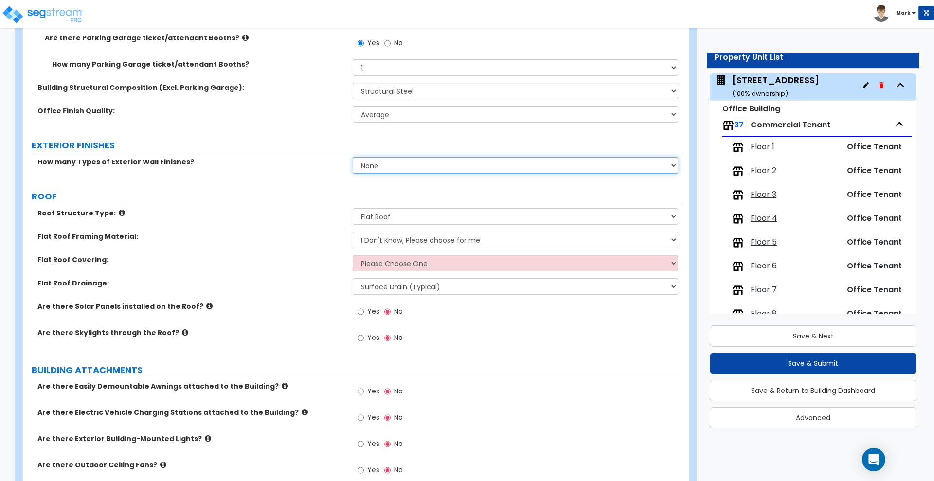
click at [435, 166] on select "None 1 2 3" at bounding box center [515, 165] width 325 height 17
click at [353, 157] on select "None 1 2 3" at bounding box center [515, 165] width 325 height 17
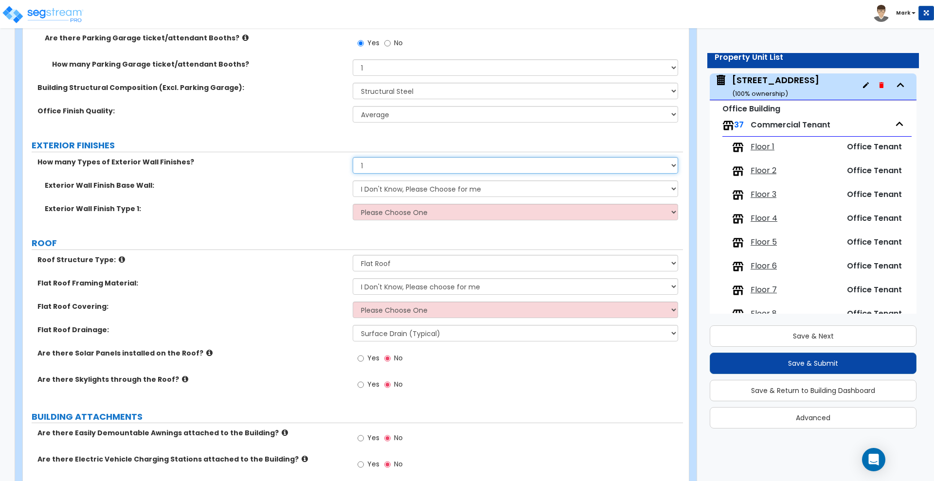
click at [398, 165] on select "None 1 2 3" at bounding box center [515, 165] width 325 height 17
select select "0"
click at [353, 157] on select "None 1 2 3" at bounding box center [515, 165] width 325 height 17
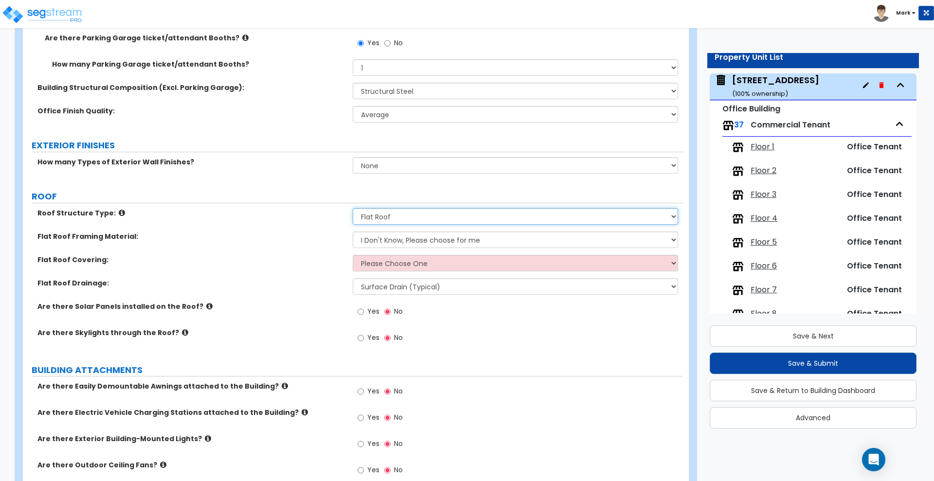
click at [418, 218] on select "Please Choose One [PERSON_NAME] Roof Flat Roof Hybrid [PERSON_NAME] & Flat Roof" at bounding box center [515, 216] width 325 height 17
drag, startPoint x: 323, startPoint y: 229, endPoint x: 339, endPoint y: 229, distance: 16.1
click at [323, 229] on div "Roof Structure Type: Please Choose One [PERSON_NAME] Roof Flat Roof Hybrid [PER…" at bounding box center [353, 219] width 660 height 23
click at [392, 240] on select "I Don't Know, Please choose for me Metal Wood Concrete" at bounding box center [515, 240] width 325 height 17
click at [327, 251] on div "Flat Roof Framing Material: I Don't Know, Please choose for me Metal Wood Concr…" at bounding box center [353, 243] width 660 height 23
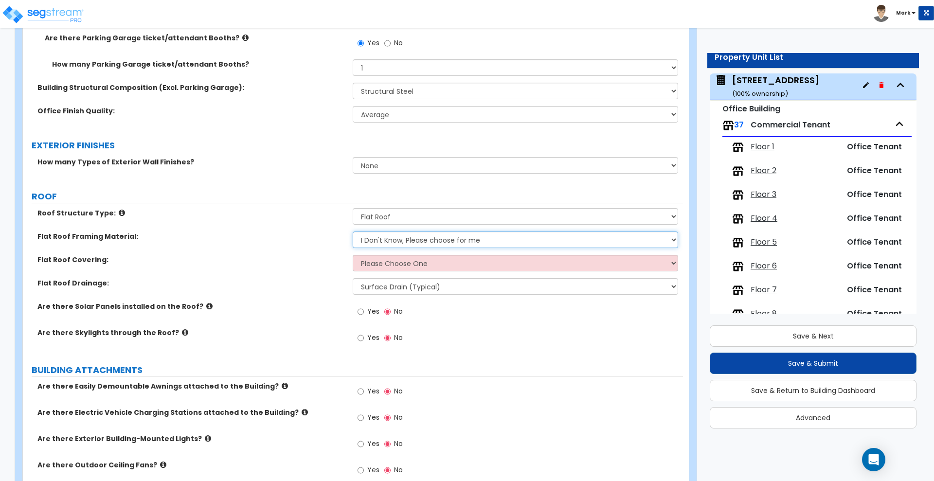
click at [411, 239] on select "I Don't Know, Please choose for me Metal Wood Concrete" at bounding box center [515, 240] width 325 height 17
select select "1"
click at [353, 232] on select "I Don't Know, Please choose for me Metal Wood Concrete" at bounding box center [515, 240] width 325 height 17
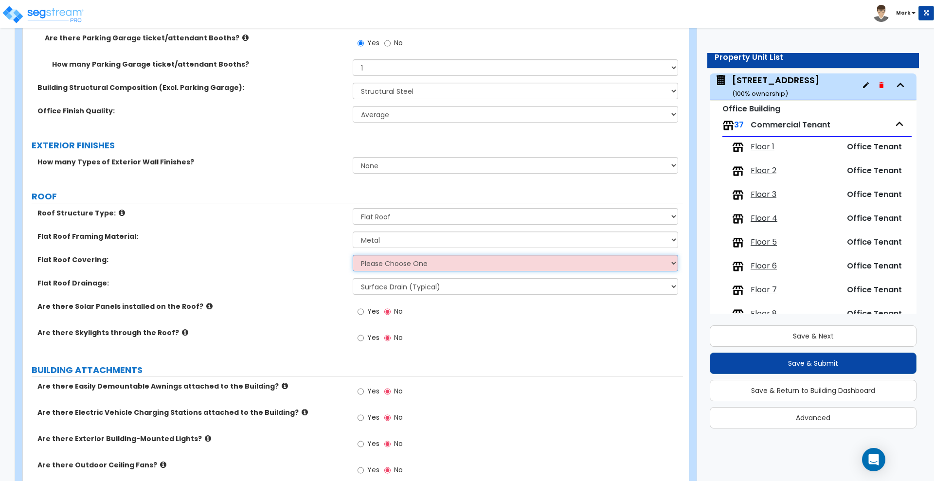
click at [384, 265] on select "Please Choose One Rolled Asphalt PVC Membrane Plastic (EPDM) Membrane Asphalt F…" at bounding box center [515, 263] width 325 height 17
click at [353, 255] on select "Please Choose One Rolled Asphalt PVC Membrane Plastic (EPDM) Membrane Asphalt F…" at bounding box center [515, 263] width 325 height 17
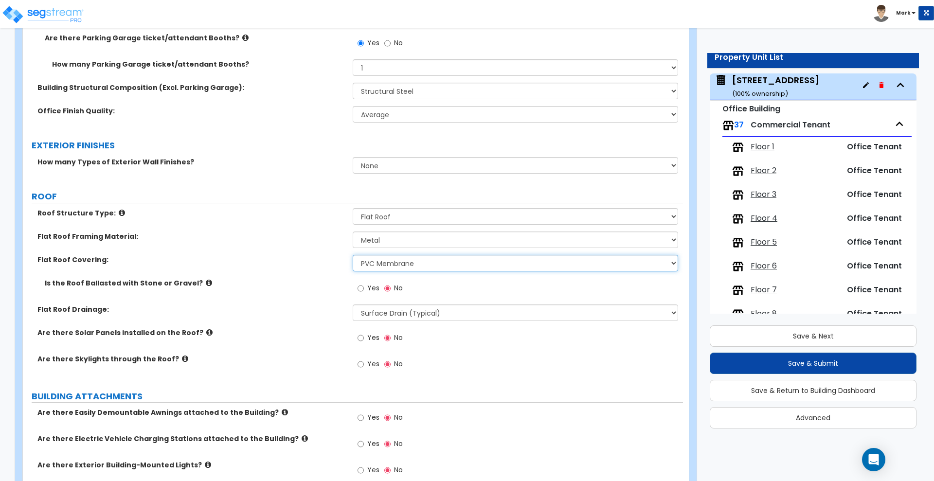
click at [404, 265] on select "Please Choose One Rolled Asphalt PVC Membrane Plastic (EPDM) Membrane Asphalt F…" at bounding box center [515, 263] width 325 height 17
click at [353, 255] on select "Please Choose One Rolled Asphalt PVC Membrane Plastic (EPDM) Membrane Asphalt F…" at bounding box center [515, 263] width 325 height 17
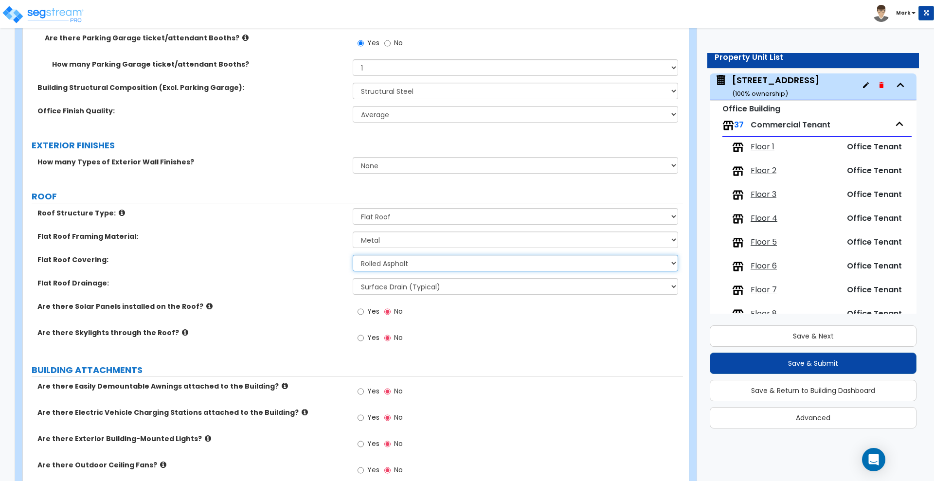
click at [376, 265] on select "Please Choose One Rolled Asphalt PVC Membrane Plastic (EPDM) Membrane Asphalt F…" at bounding box center [515, 263] width 325 height 17
drag, startPoint x: 330, startPoint y: 283, endPoint x: 339, endPoint y: 281, distance: 9.0
click at [330, 283] on label "Flat Roof Drainage:" at bounding box center [191, 283] width 308 height 10
click at [396, 266] on select "Please Choose One Rolled Asphalt PVC Membrane Plastic (EPDM) Membrane Asphalt F…" at bounding box center [515, 263] width 325 height 17
select select "2"
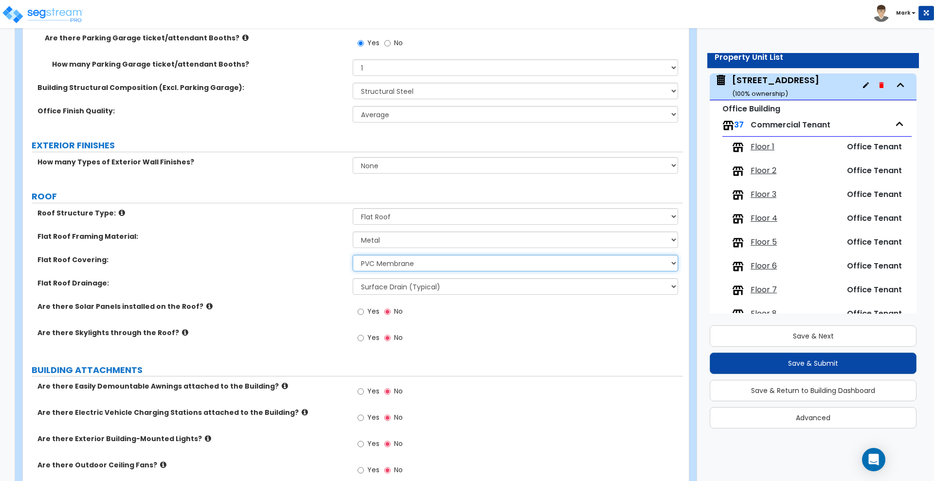
click at [353, 255] on select "Please Choose One Rolled Asphalt PVC Membrane Plastic (EPDM) Membrane Asphalt F…" at bounding box center [515, 263] width 325 height 17
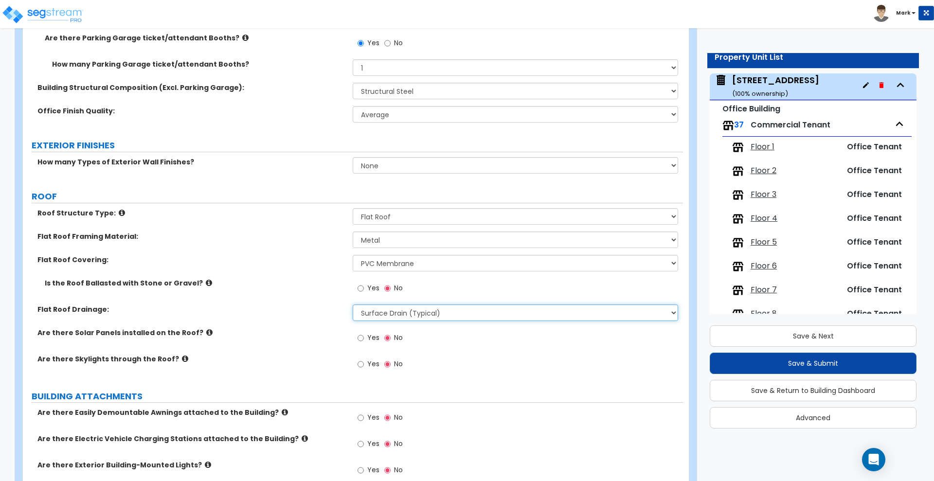
click at [407, 310] on select "Surface Drain (Typical) Gutters Downspout Only" at bounding box center [515, 313] width 325 height 17
click at [405, 310] on select "Surface Drain (Typical) Gutters Downspout Only" at bounding box center [515, 313] width 325 height 17
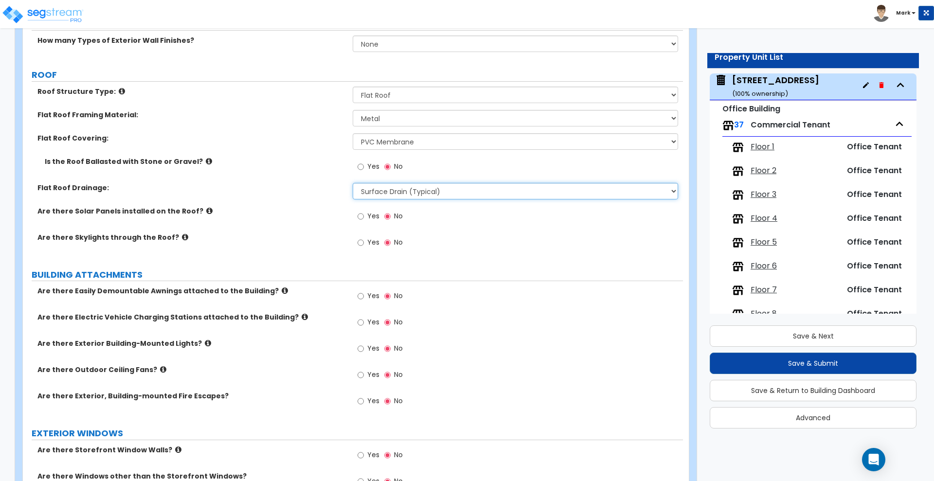
scroll to position [730, 0]
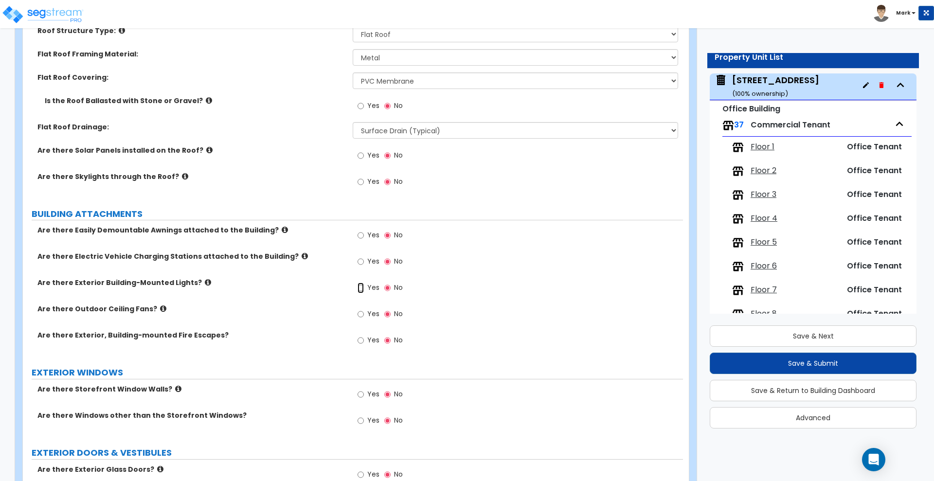
click at [359, 289] on input "Yes" at bounding box center [361, 288] width 6 height 11
radio input "true"
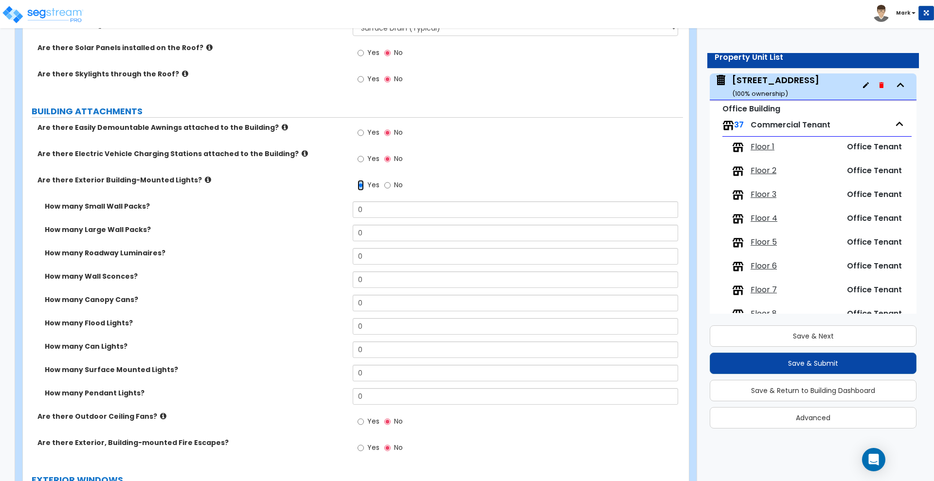
scroll to position [852, 0]
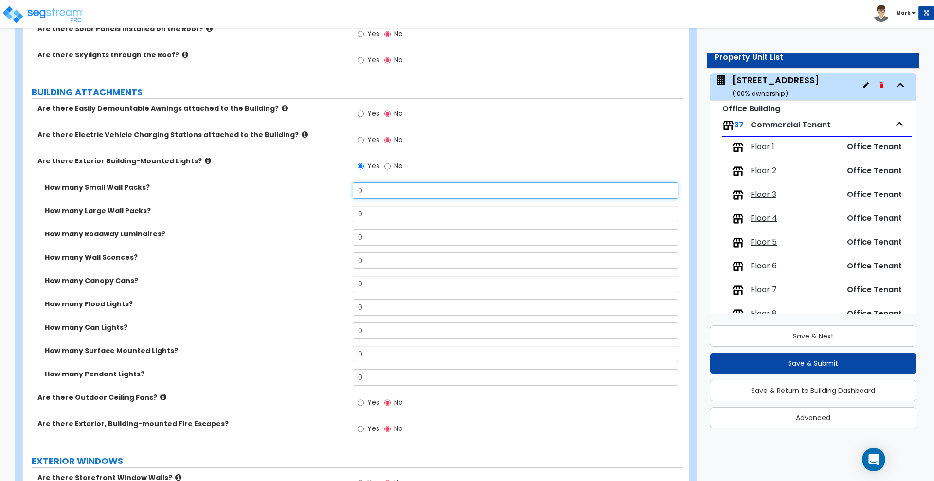
drag, startPoint x: 380, startPoint y: 189, endPoint x: 294, endPoint y: 187, distance: 86.2
click at [294, 189] on div "How many Small Wall Packs? 0" at bounding box center [353, 193] width 660 height 23
type input "6"
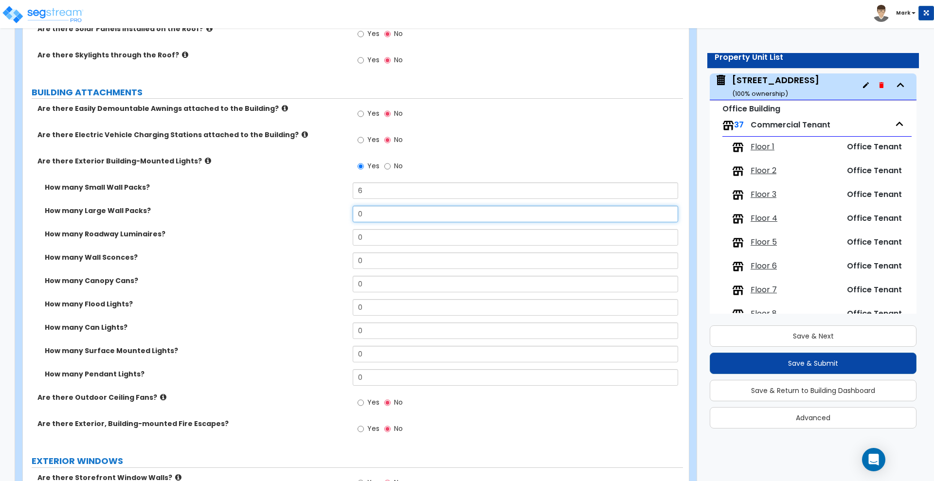
drag, startPoint x: 367, startPoint y: 213, endPoint x: 328, endPoint y: 215, distance: 39.4
click at [328, 215] on div "How many Large Wall Packs? 0" at bounding box center [353, 217] width 660 height 23
type input "6"
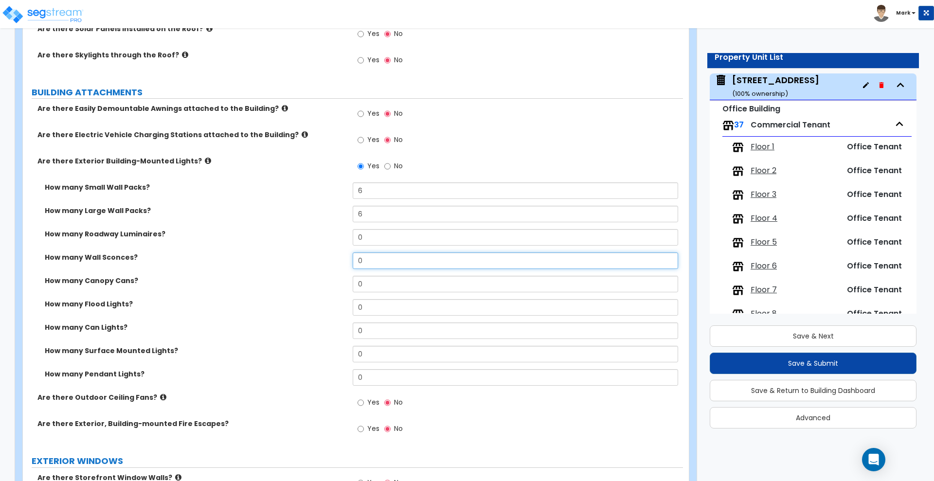
drag, startPoint x: 370, startPoint y: 262, endPoint x: 335, endPoint y: 257, distance: 35.9
click at [336, 257] on div "How many Wall Sconces? 0" at bounding box center [353, 264] width 660 height 23
type input "4"
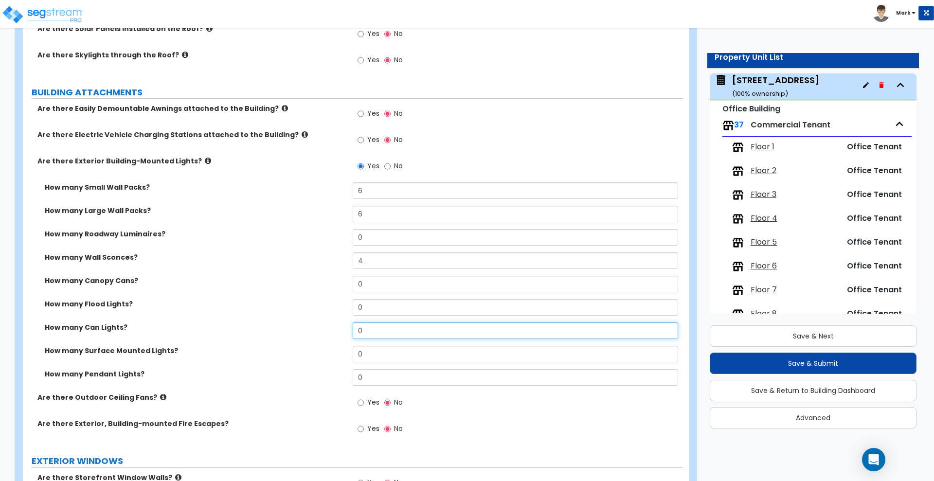
drag, startPoint x: 371, startPoint y: 330, endPoint x: 349, endPoint y: 327, distance: 22.6
click at [350, 327] on div "How many Can Lights? 0" at bounding box center [353, 334] width 660 height 23
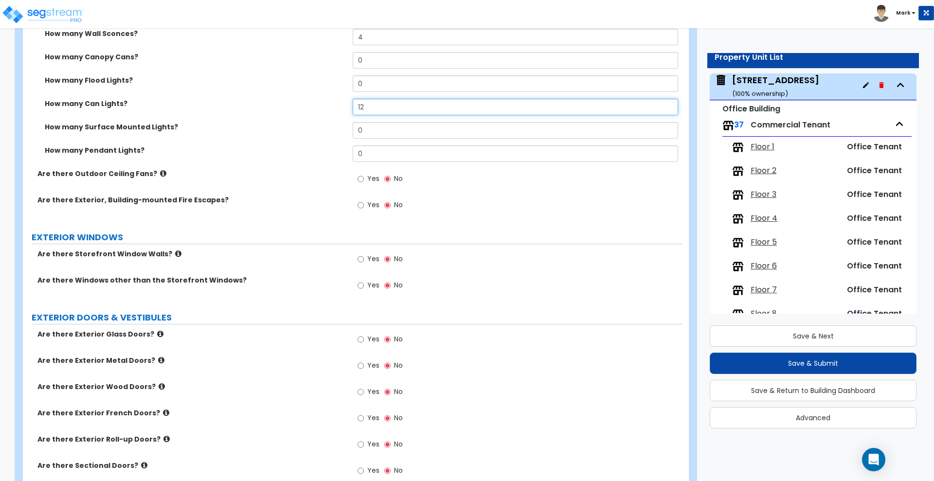
scroll to position [1095, 0]
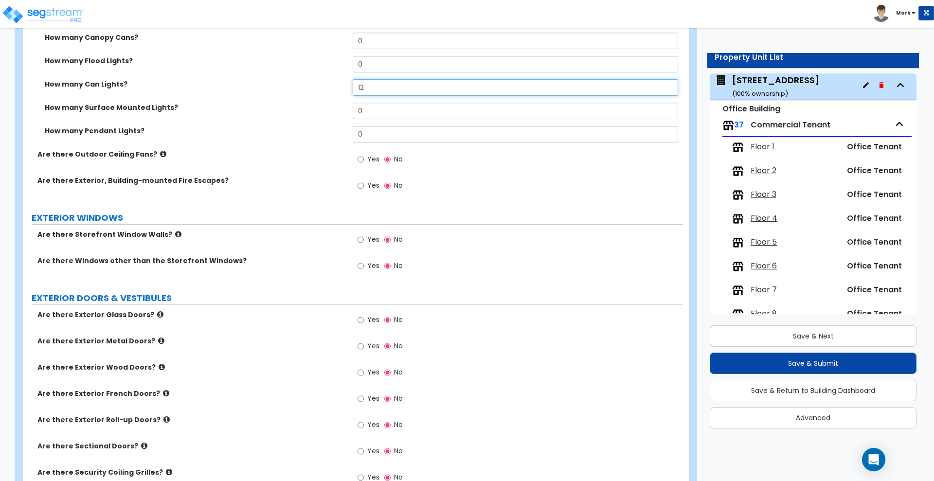
type input "12"
click at [360, 241] on input "Yes" at bounding box center [361, 240] width 6 height 11
radio input "true"
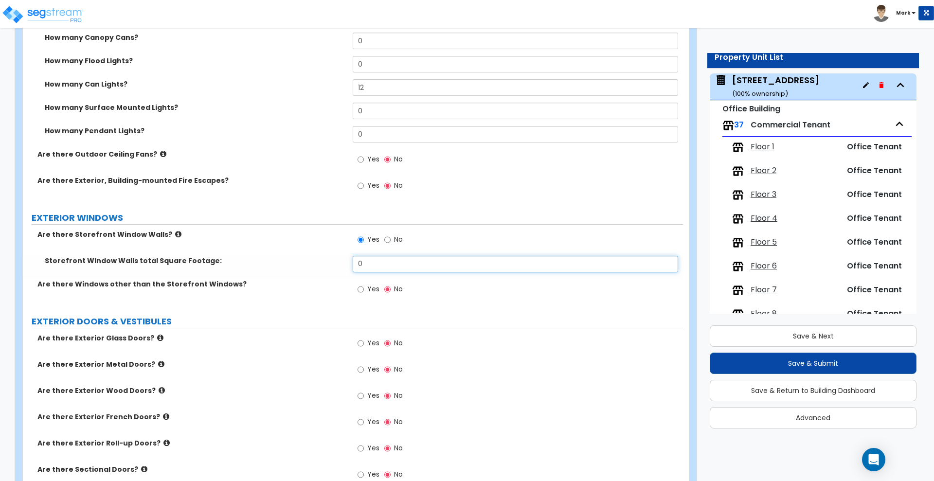
drag, startPoint x: 373, startPoint y: 267, endPoint x: 310, endPoint y: 258, distance: 64.4
click at [310, 258] on div "Storefront Window Walls total Square Footage: 0" at bounding box center [353, 267] width 660 height 23
